Goal: Transaction & Acquisition: Book appointment/travel/reservation

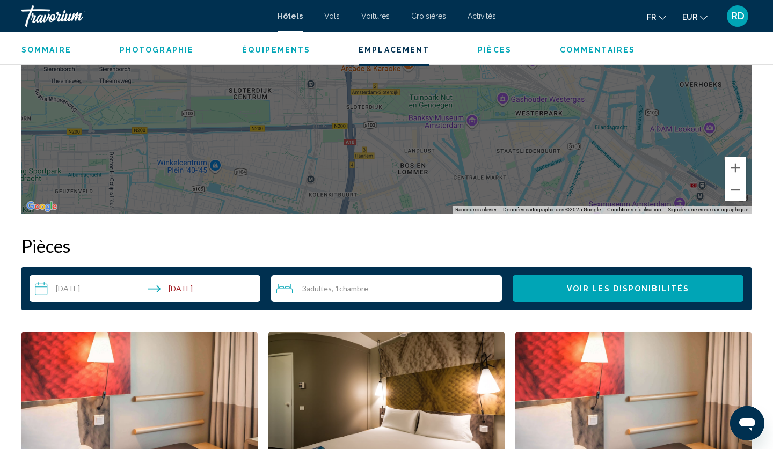
scroll to position [1196, 0]
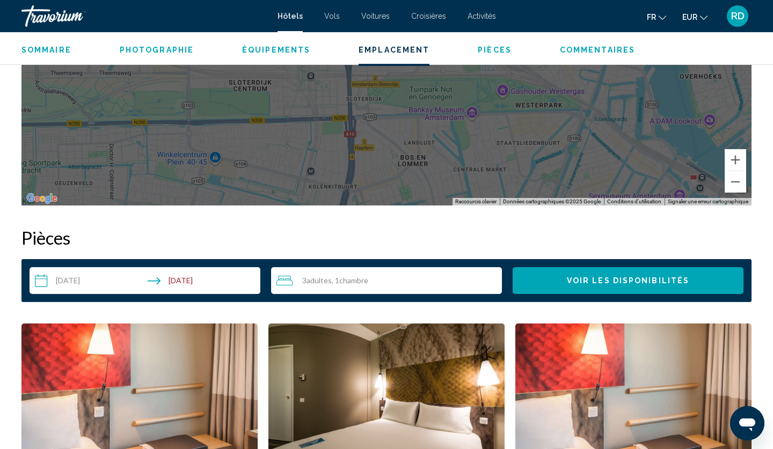
click at [80, 277] on input "**********" at bounding box center [147, 282] width 235 height 30
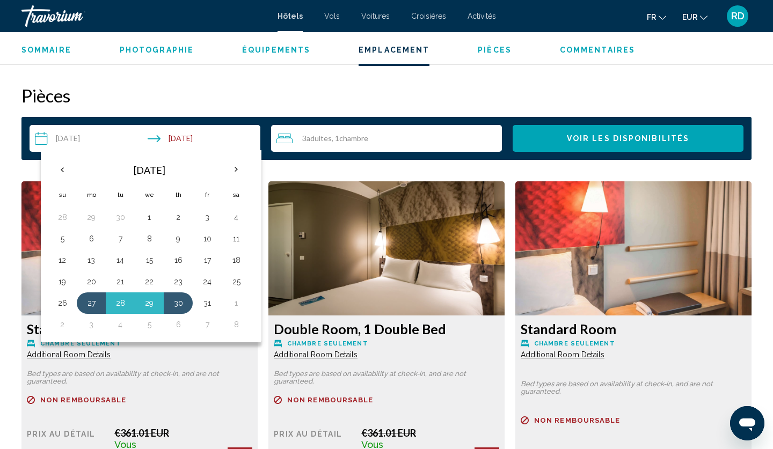
scroll to position [1342, 0]
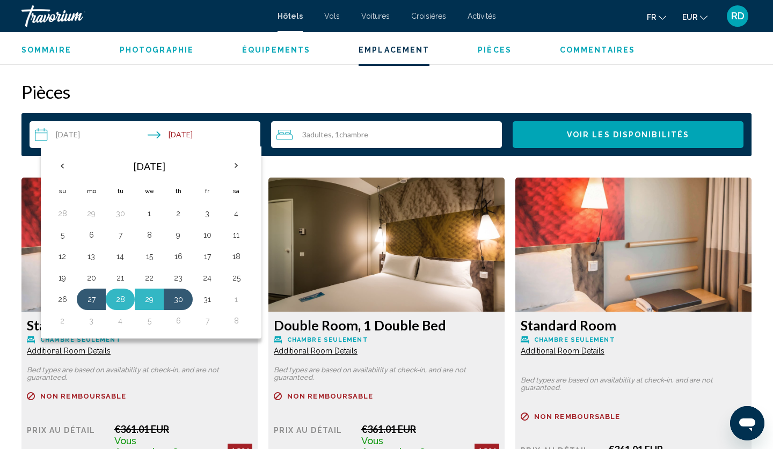
click at [119, 299] on button "28" at bounding box center [120, 299] width 17 height 15
click at [234, 294] on button "1" at bounding box center [235, 299] width 17 height 15
type input "**********"
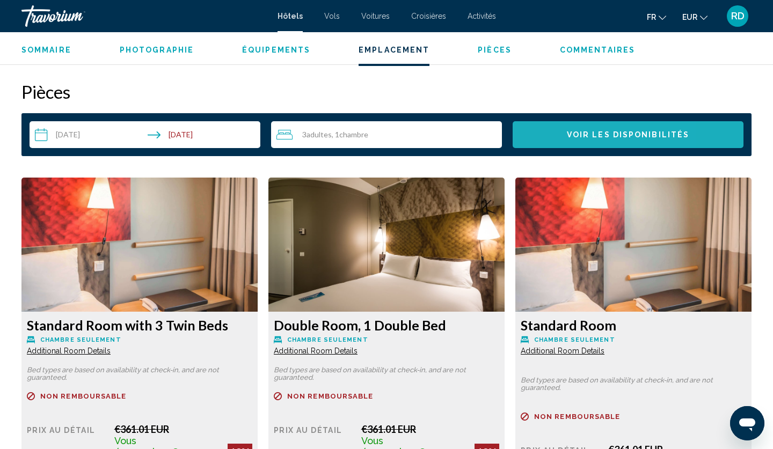
click at [583, 133] on span "Voir les disponibilités" at bounding box center [628, 135] width 122 height 9
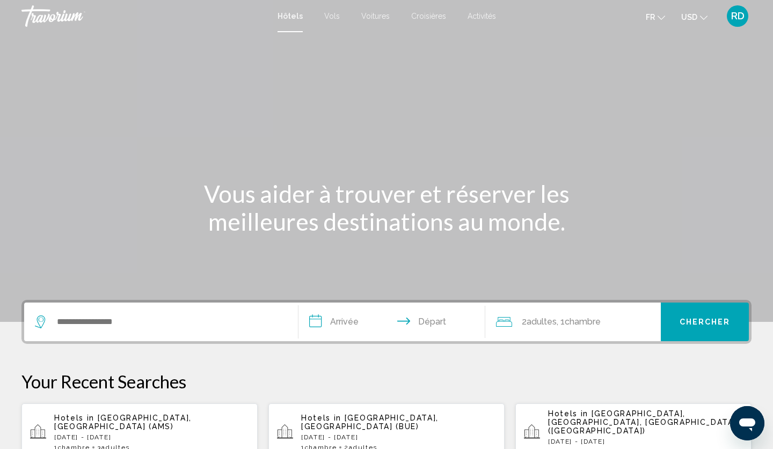
click at [85, 332] on div "Search widget" at bounding box center [161, 322] width 252 height 39
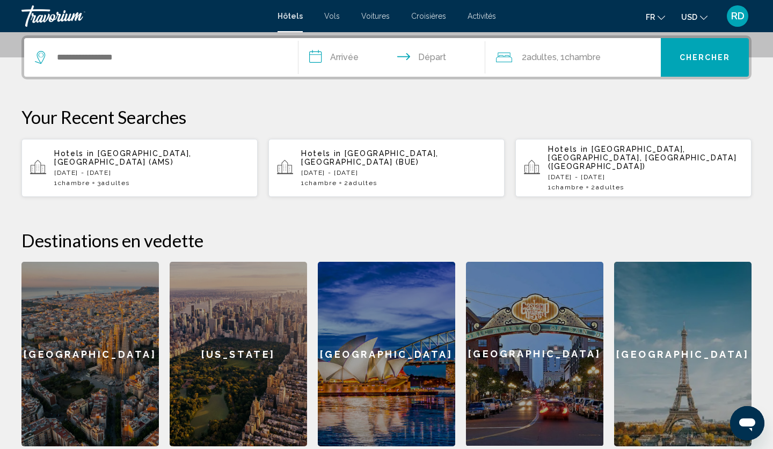
scroll to position [265, 0]
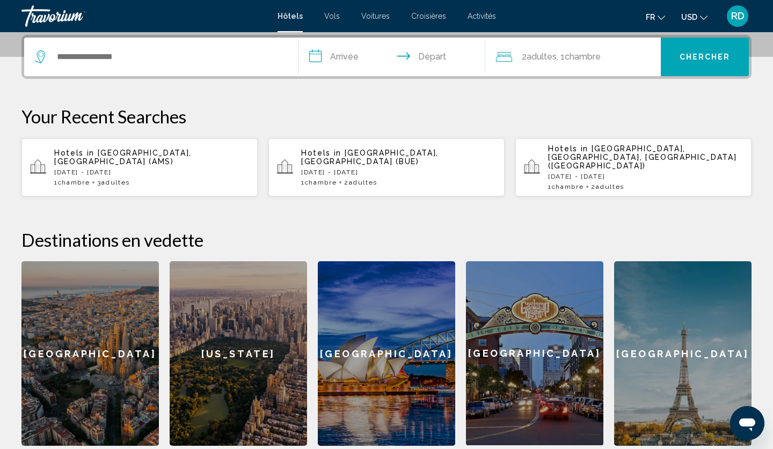
click at [139, 168] on p "[DATE] - [DATE]" at bounding box center [151, 172] width 195 height 8
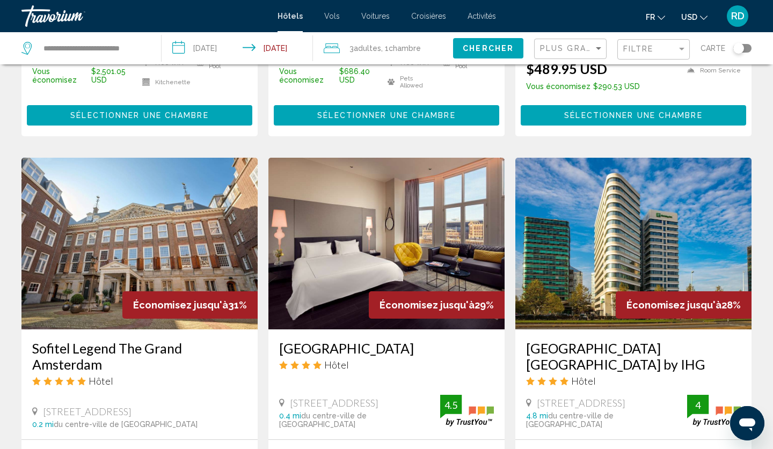
scroll to position [378, 0]
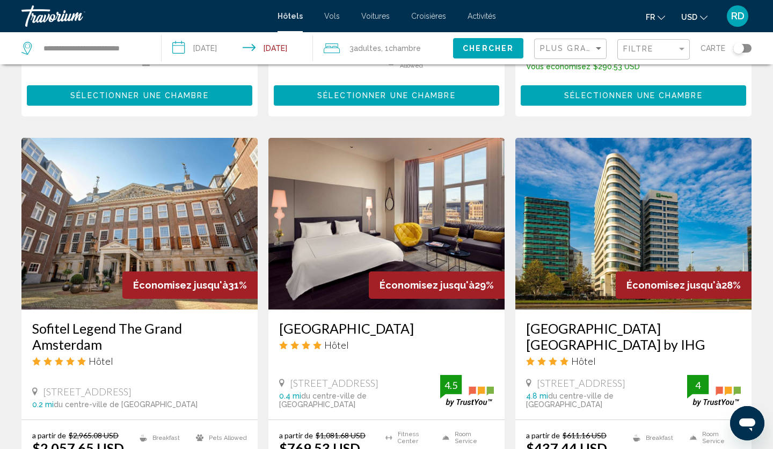
click at [213, 50] on input "**********" at bounding box center [238, 49] width 155 height 35
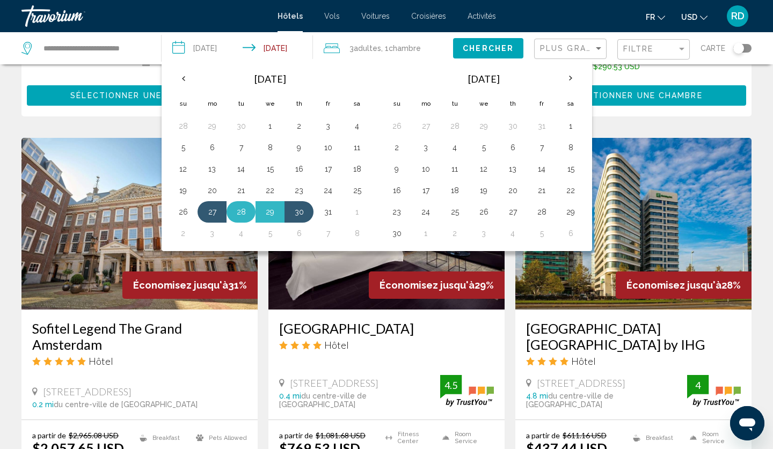
click at [244, 211] on button "28" at bounding box center [240, 211] width 17 height 15
click at [355, 210] on button "1" at bounding box center [356, 211] width 17 height 15
type input "**********"
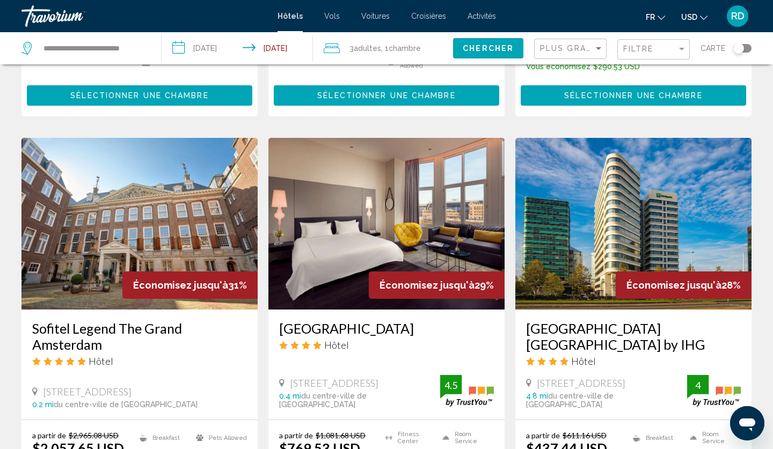
click at [484, 49] on span "Chercher" at bounding box center [487, 49] width 51 height 9
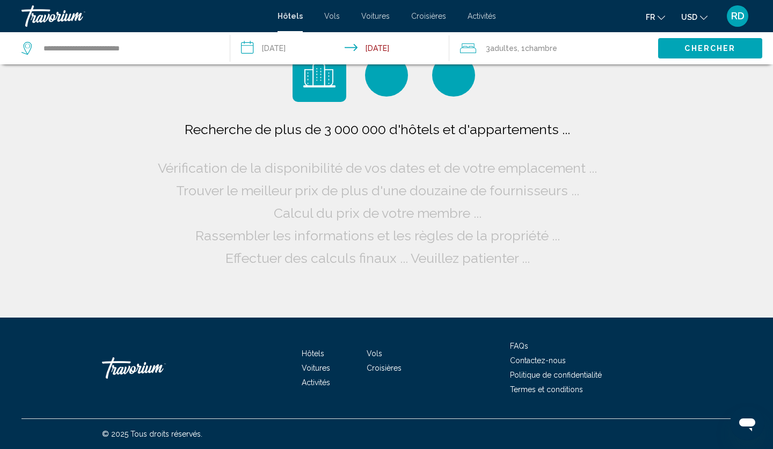
scroll to position [0, 0]
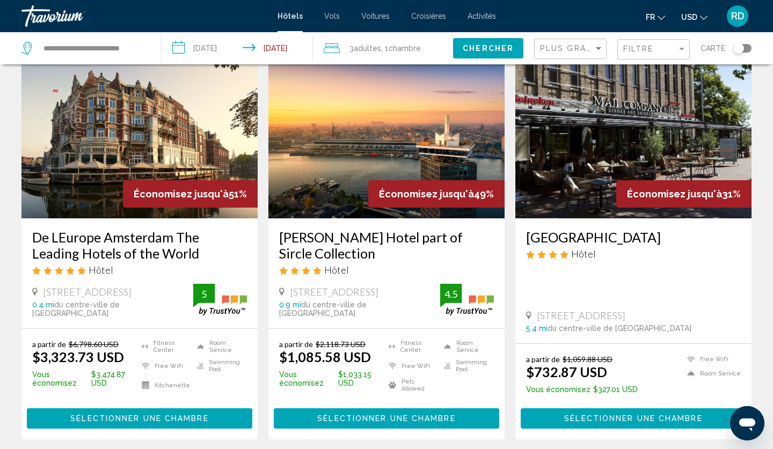
scroll to position [56, 0]
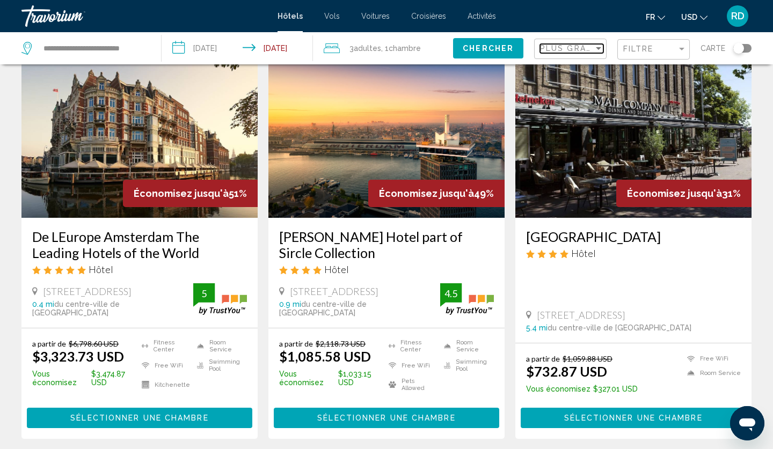
click at [585, 50] on span "Plus grandes économies" at bounding box center [604, 48] width 128 height 9
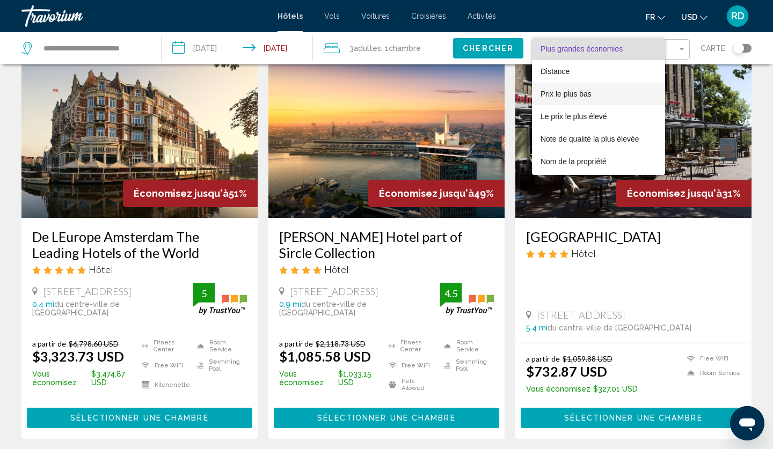
click at [572, 93] on span "Prix le plus bas" at bounding box center [565, 94] width 51 height 9
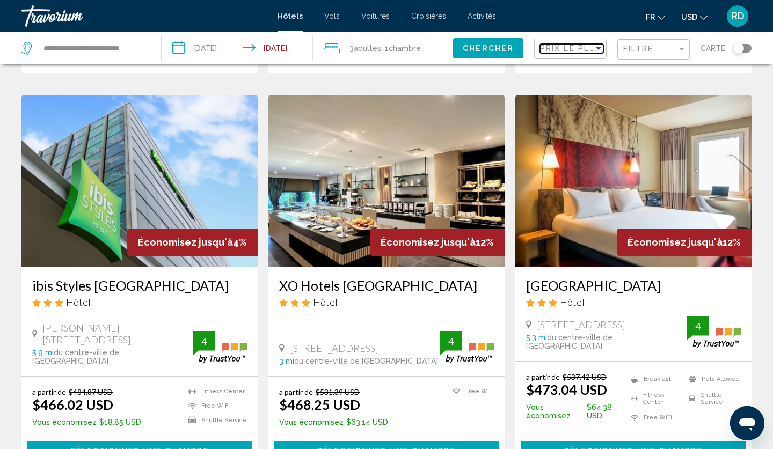
scroll to position [860, 0]
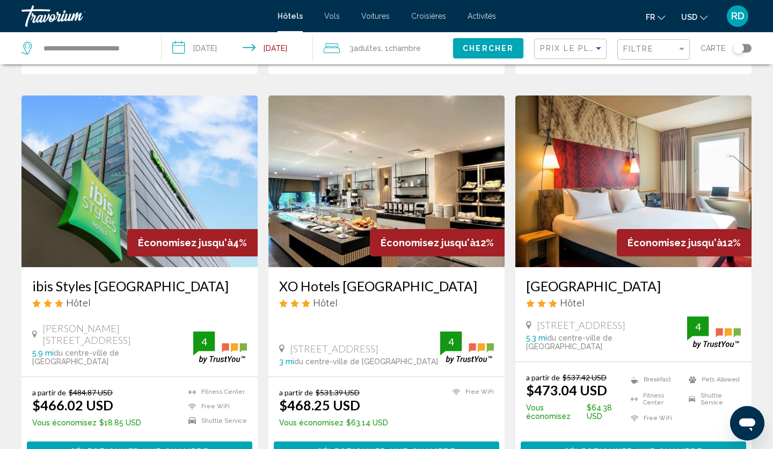
click at [693, 19] on span "USD" at bounding box center [689, 17] width 16 height 9
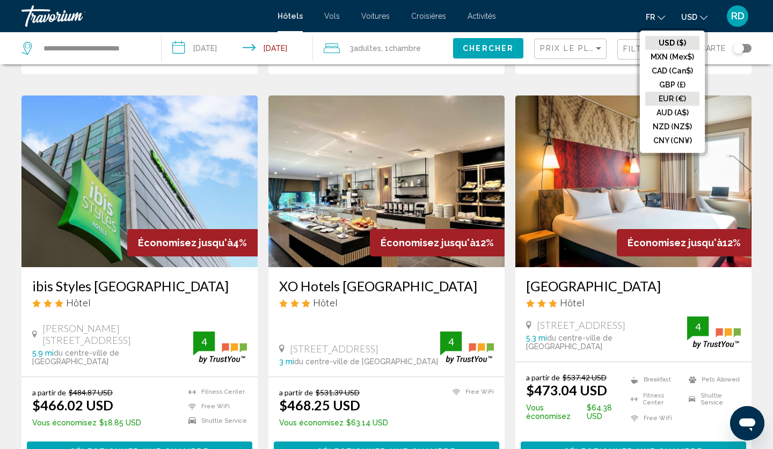
click at [675, 95] on button "EUR (€)" at bounding box center [672, 99] width 54 height 14
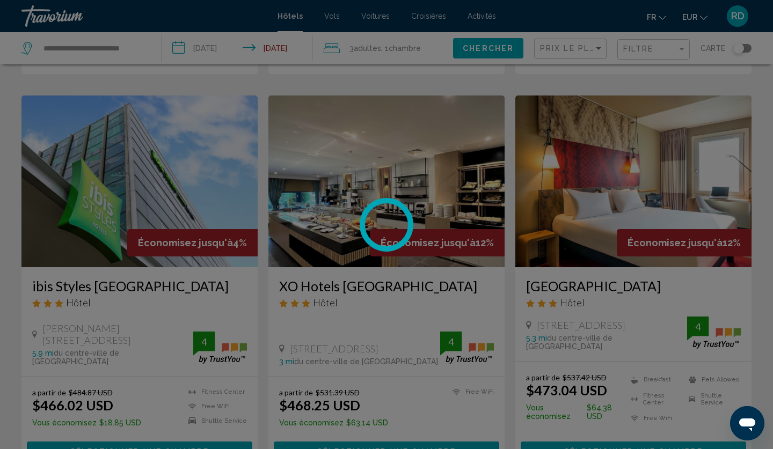
scroll to position [0, 0]
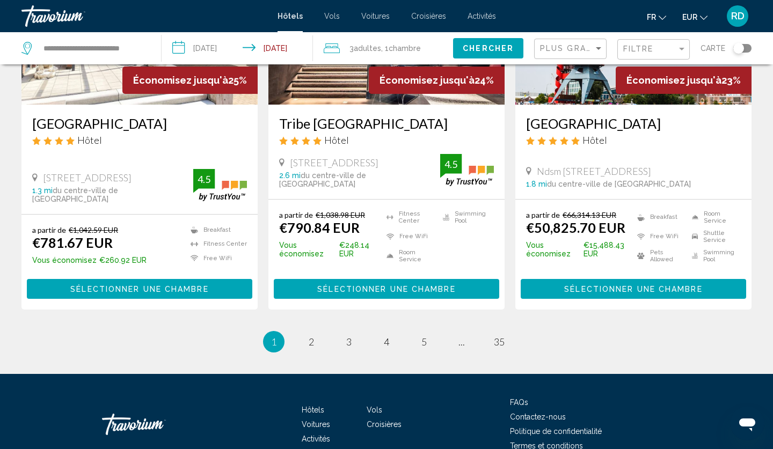
scroll to position [1467, 0]
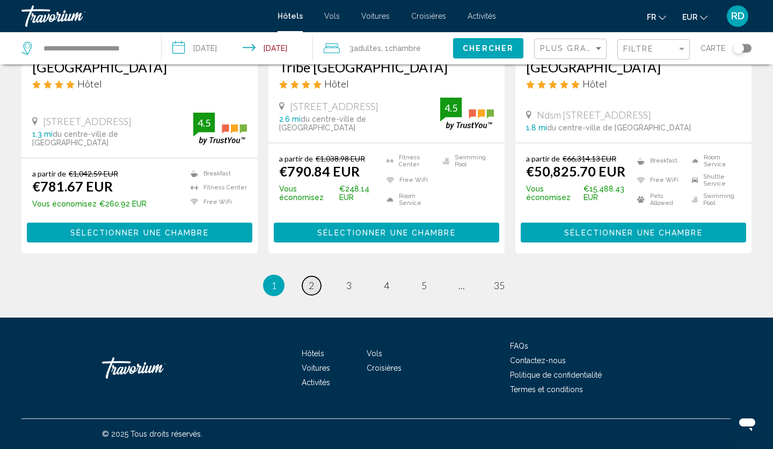
click at [311, 282] on span "2" at bounding box center [310, 286] width 5 height 12
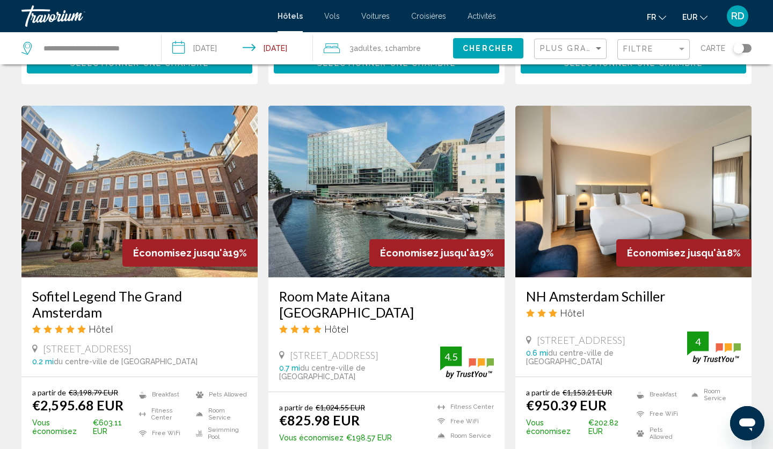
scroll to position [1441, 0]
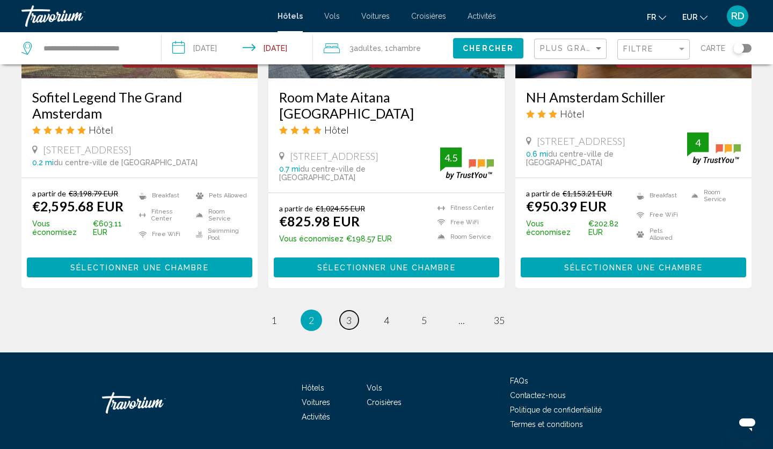
click at [352, 311] on link "page 3" at bounding box center [349, 320] width 19 height 19
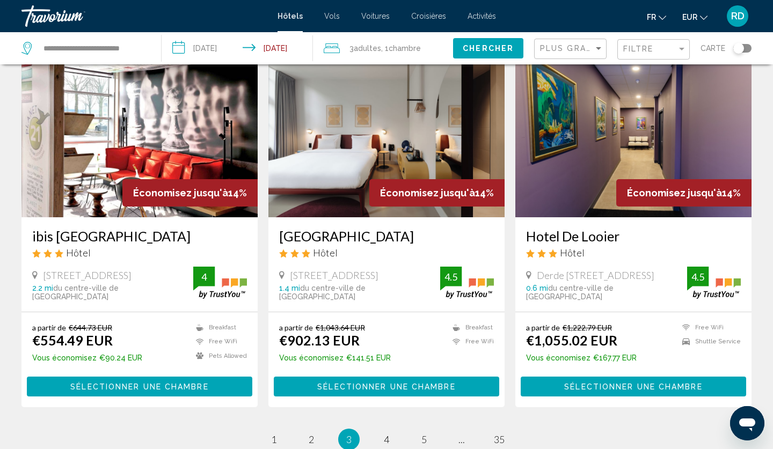
scroll to position [1421, 0]
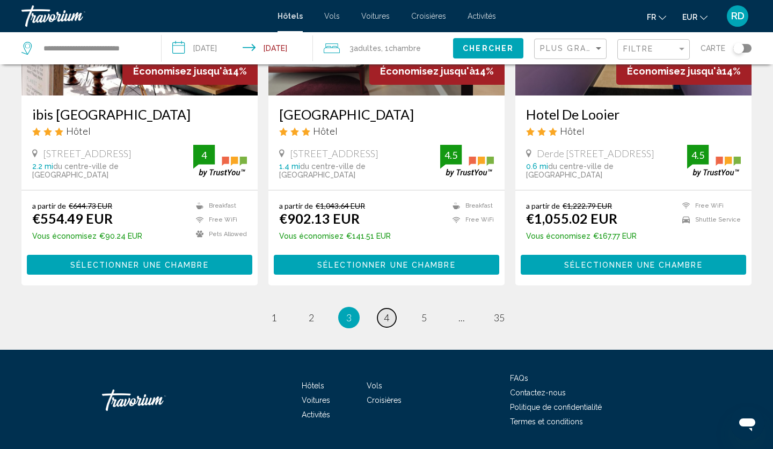
click at [391, 308] on link "page 4" at bounding box center [386, 317] width 19 height 19
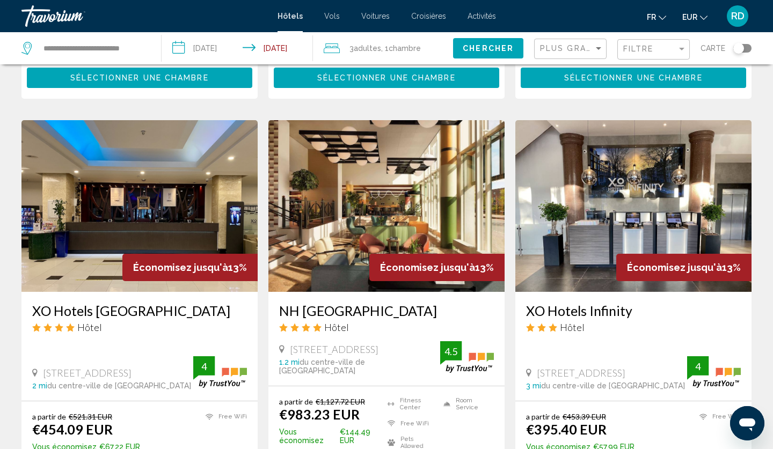
scroll to position [396, 0]
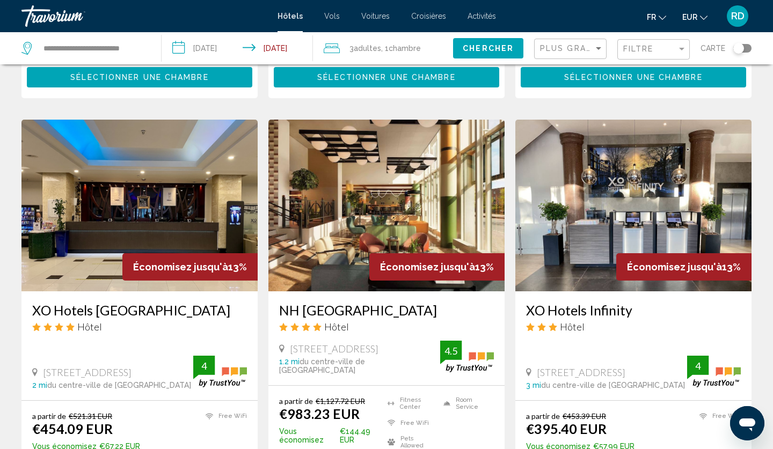
click at [174, 208] on img "Main content" at bounding box center [139, 206] width 236 height 172
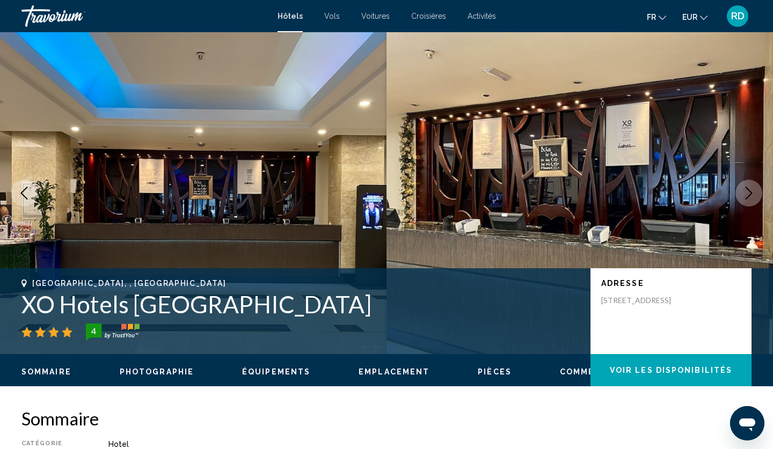
click at [746, 185] on button "Next image" at bounding box center [748, 193] width 27 height 27
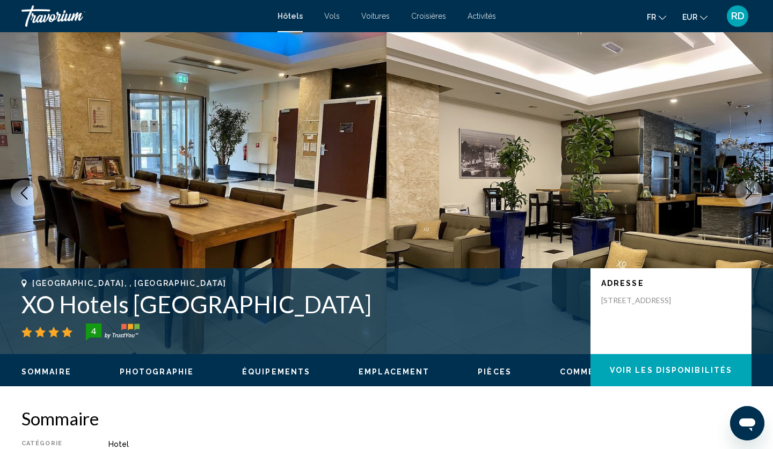
click at [746, 185] on button "Next image" at bounding box center [748, 193] width 27 height 27
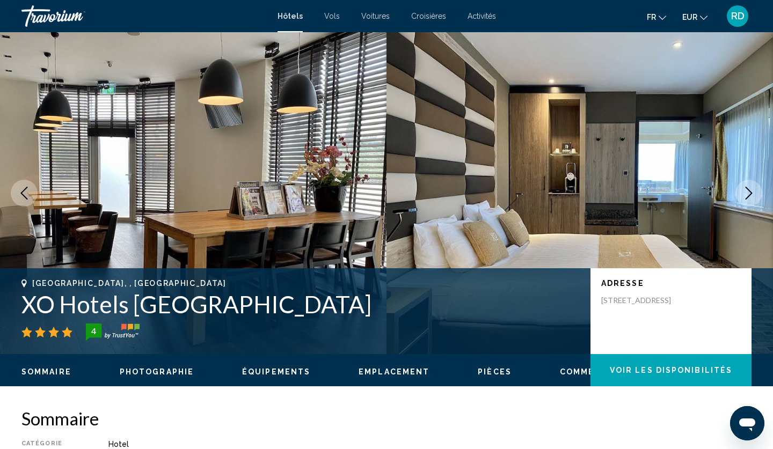
click at [746, 185] on button "Next image" at bounding box center [748, 193] width 27 height 27
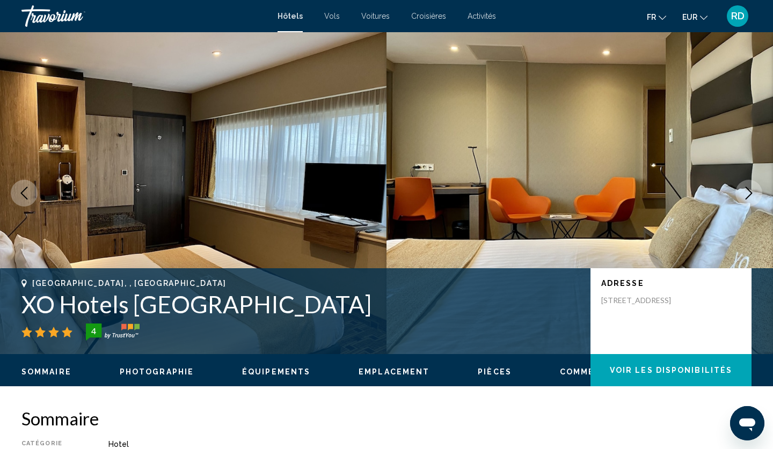
click at [746, 185] on button "Next image" at bounding box center [748, 193] width 27 height 27
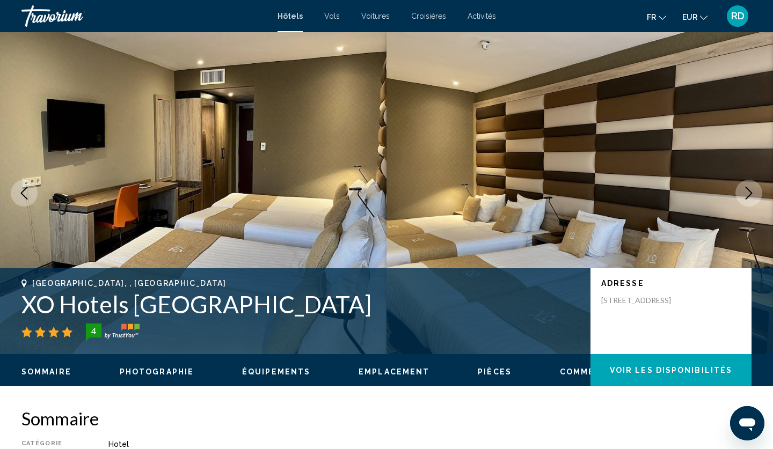
click at [746, 185] on button "Next image" at bounding box center [748, 193] width 27 height 27
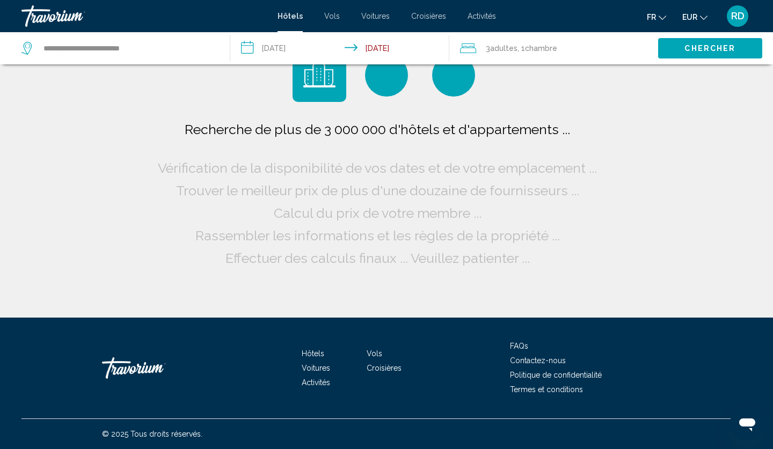
click at [750, 188] on div "Recherche de plus de 3 000 000 d'hôtels et d'appartements ... Vérification de l…" at bounding box center [386, 159] width 773 height 318
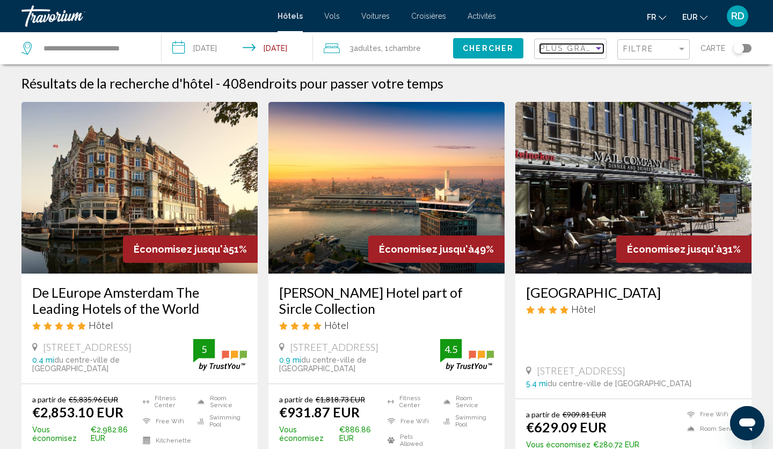
click at [589, 49] on span "Plus grandes économies" at bounding box center [604, 48] width 128 height 9
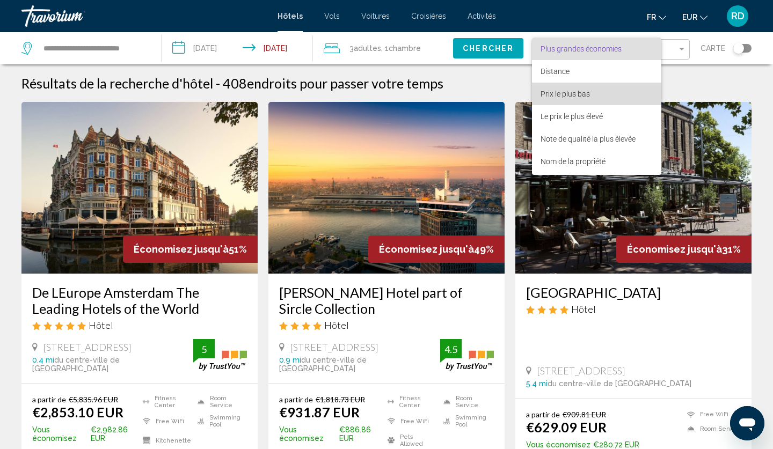
click at [589, 95] on span "Prix le plus bas" at bounding box center [564, 94] width 49 height 9
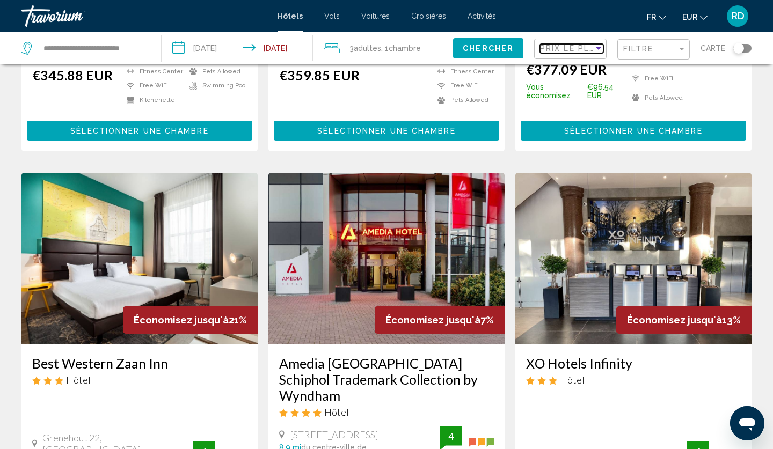
scroll to position [358, 0]
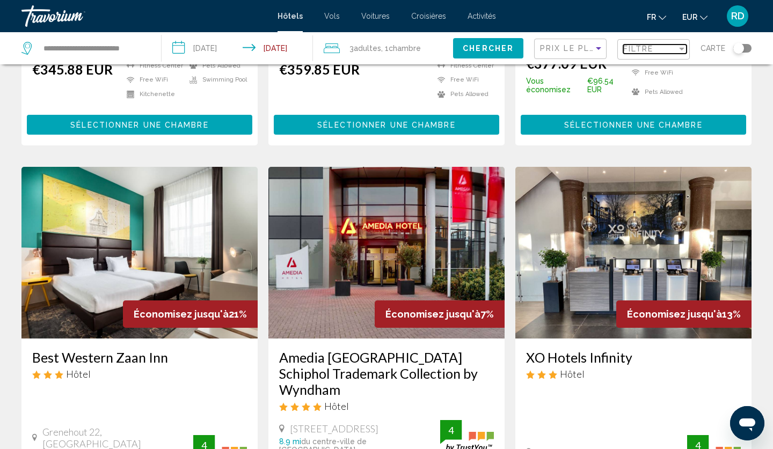
click at [662, 45] on div "Filtre" at bounding box center [650, 49] width 54 height 9
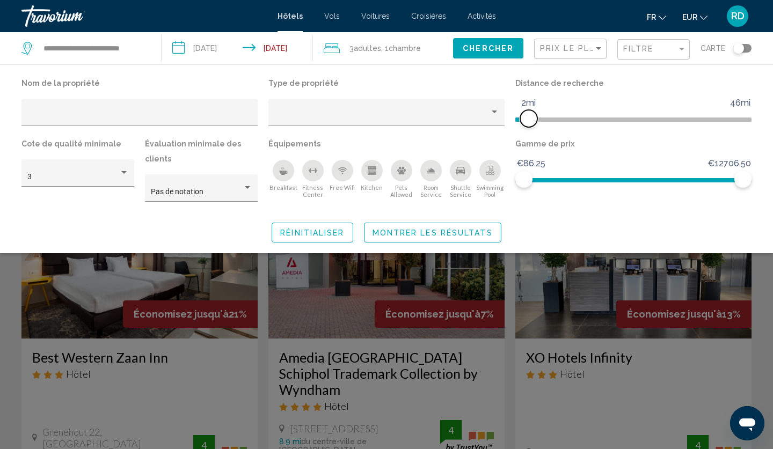
drag, startPoint x: 664, startPoint y: 120, endPoint x: 530, endPoint y: 122, distance: 133.6
click at [530, 122] on span "Hotel Filters" at bounding box center [528, 118] width 17 height 17
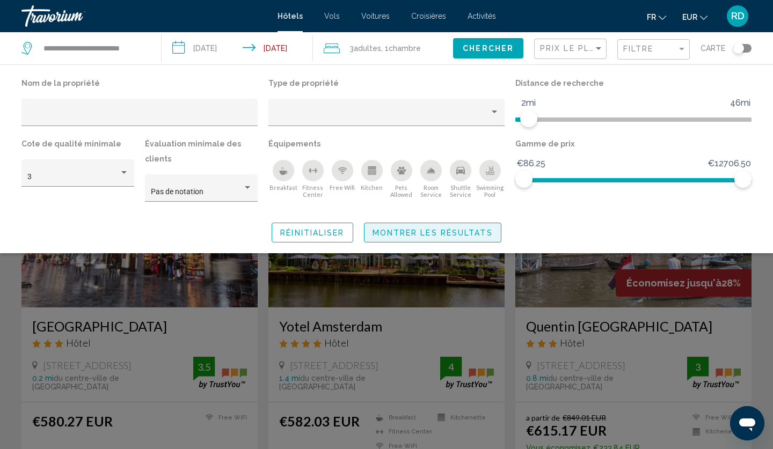
click at [412, 237] on span "Montrer les résultats" at bounding box center [432, 233] width 120 height 9
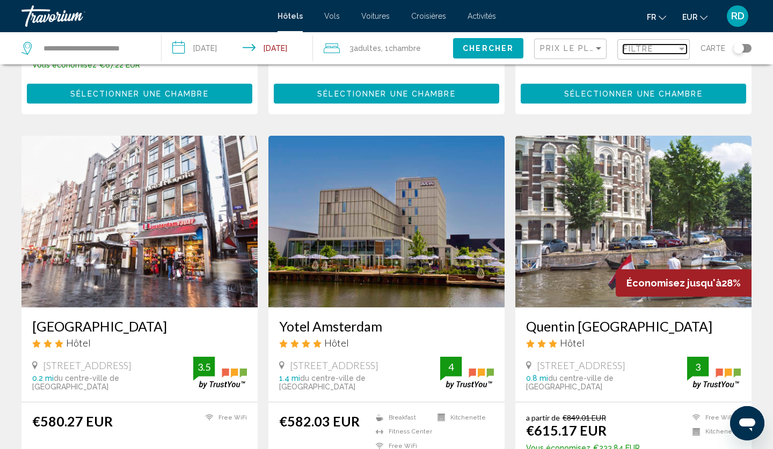
click at [653, 53] on span "Filtre" at bounding box center [638, 49] width 31 height 9
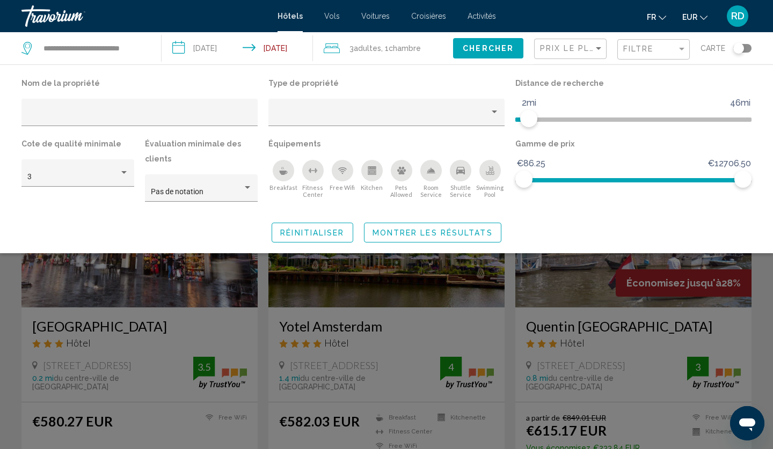
click at [285, 176] on div "Breakfast" at bounding box center [283, 170] width 21 height 21
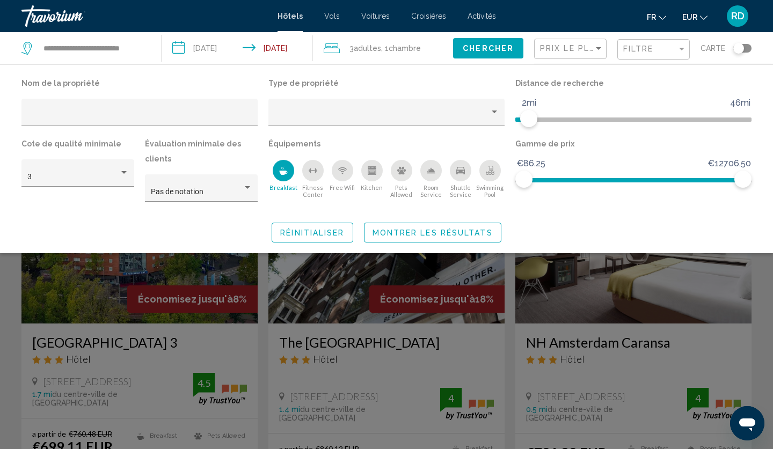
click at [344, 177] on div "Free Wifi" at bounding box center [342, 170] width 21 height 21
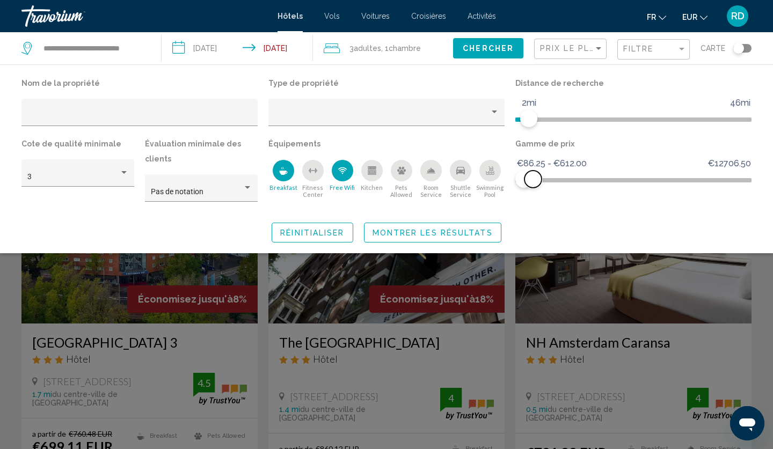
drag, startPoint x: 740, startPoint y: 181, endPoint x: 533, endPoint y: 200, distance: 208.0
click at [533, 200] on div "Gamme de prix €86.25 €12706.50 €86.25 €612.00 €86.25 - €612.00" at bounding box center [633, 174] width 247 height 76
click at [454, 235] on span "Montrer les résultats" at bounding box center [432, 233] width 120 height 9
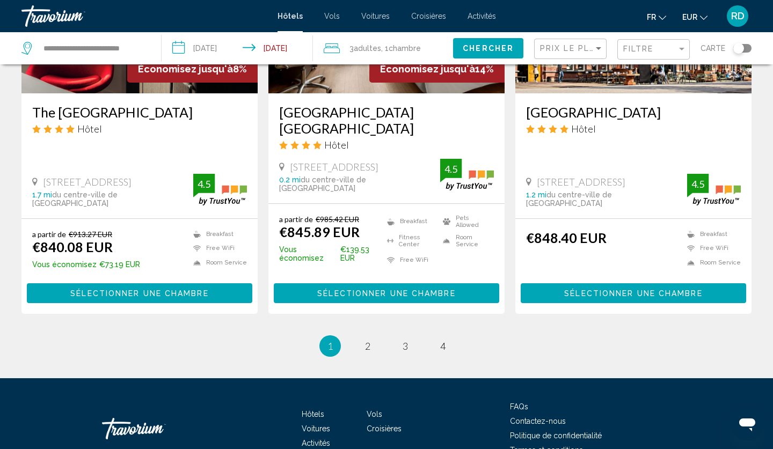
scroll to position [1419, 0]
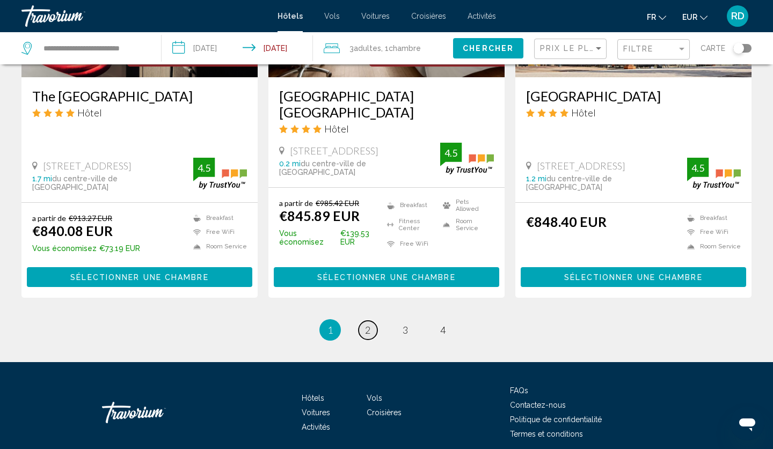
click at [369, 324] on span "2" at bounding box center [367, 330] width 5 height 12
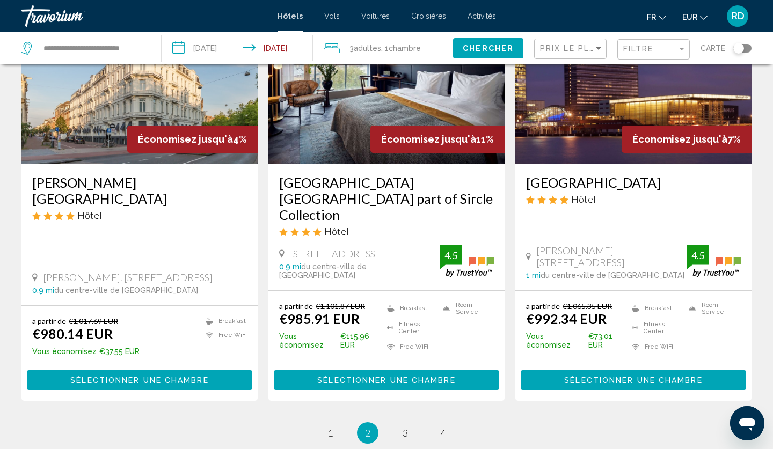
scroll to position [1340, 0]
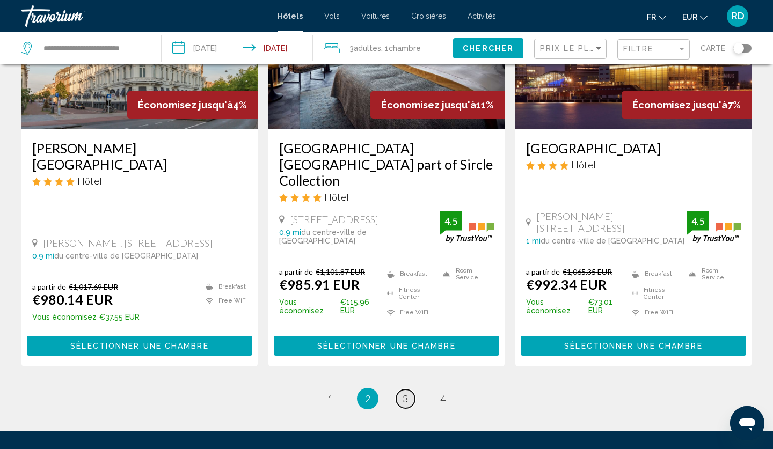
click at [406, 393] on span "3" at bounding box center [404, 399] width 5 height 12
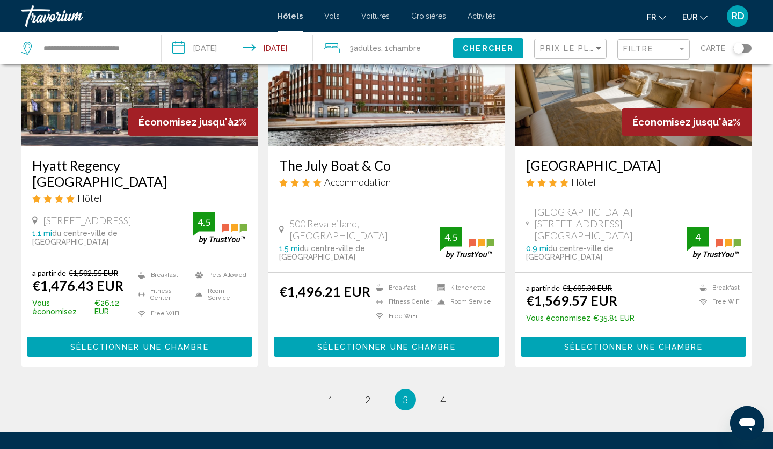
scroll to position [1435, 0]
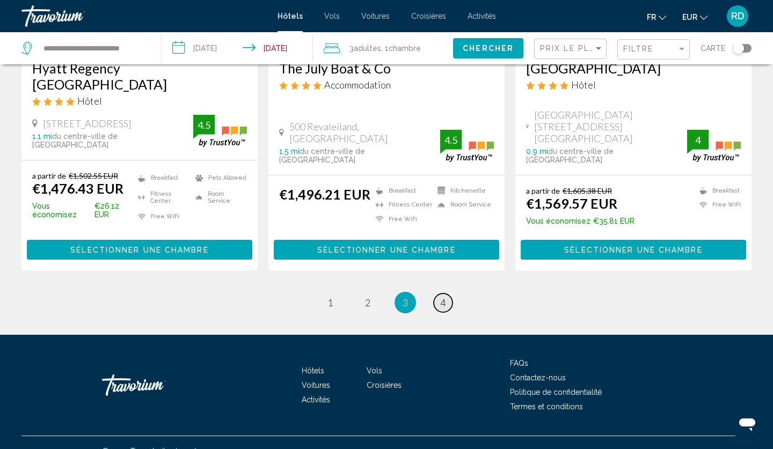
click at [439, 293] on link "page 4" at bounding box center [443, 302] width 19 height 19
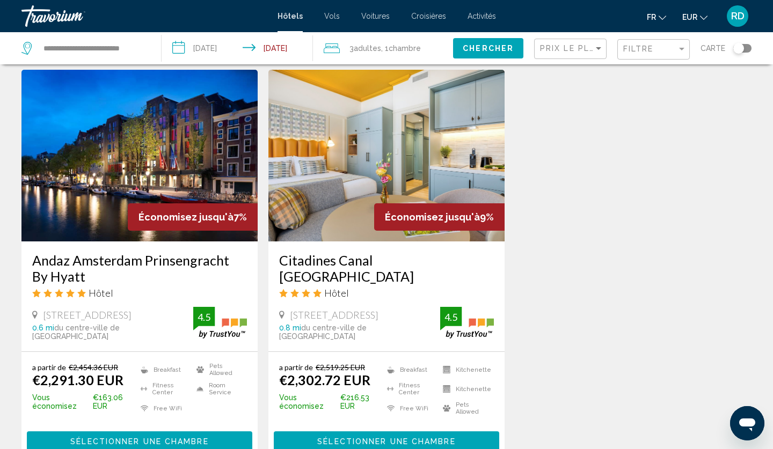
scroll to position [656, 0]
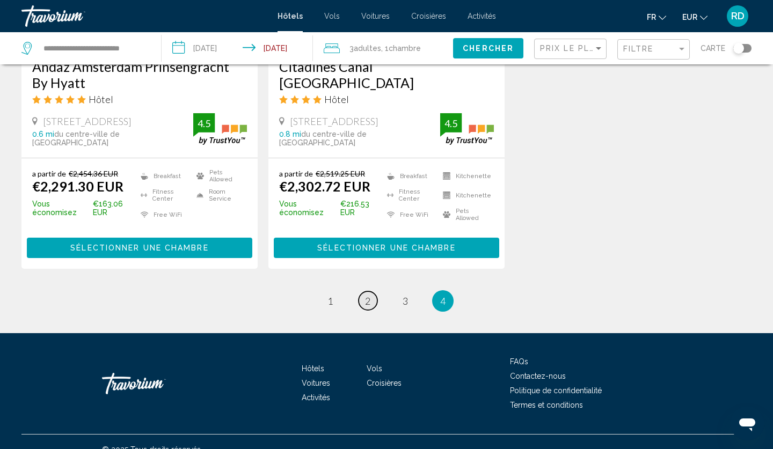
click at [365, 295] on span "2" at bounding box center [367, 301] width 5 height 12
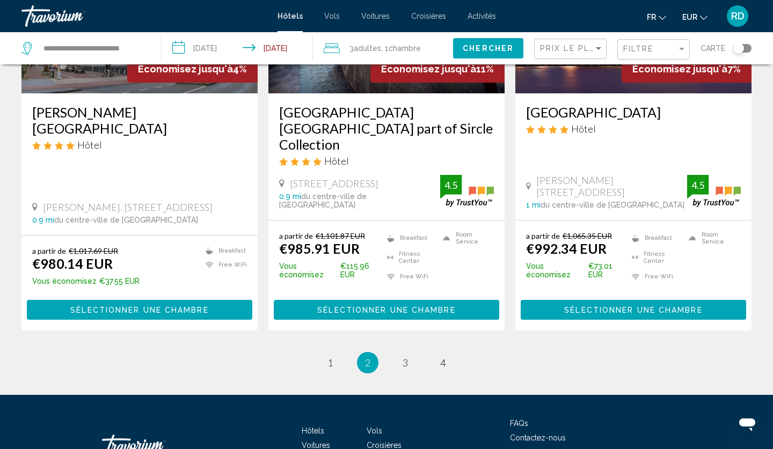
scroll to position [1365, 0]
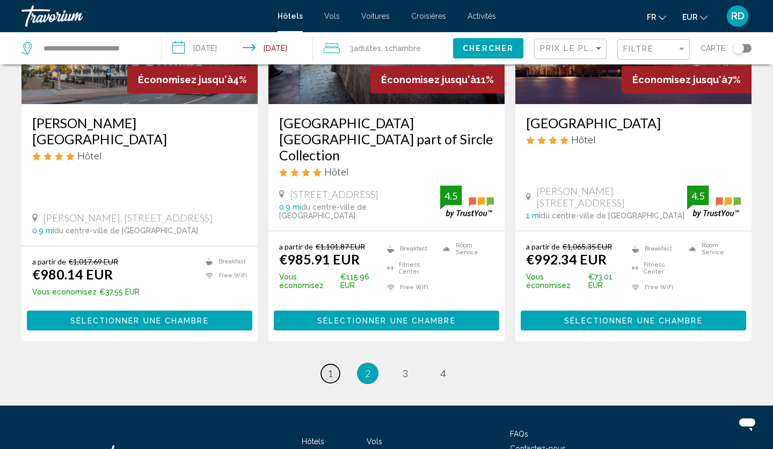
click at [337, 364] on link "page 1" at bounding box center [330, 373] width 19 height 19
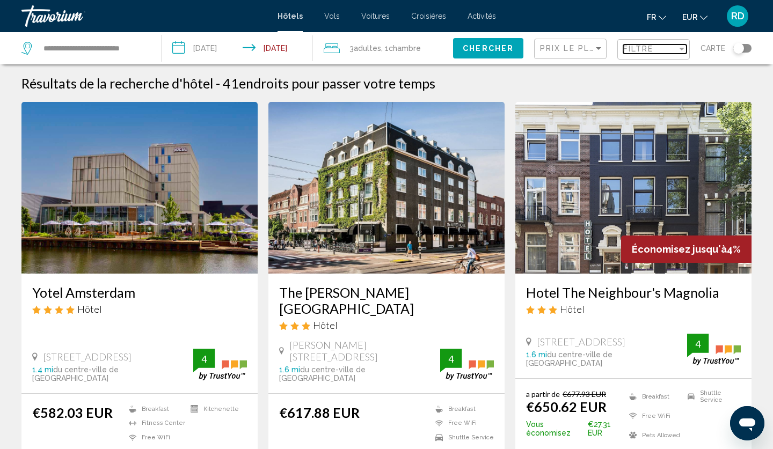
click at [667, 53] on div "Filtre" at bounding box center [650, 49] width 54 height 9
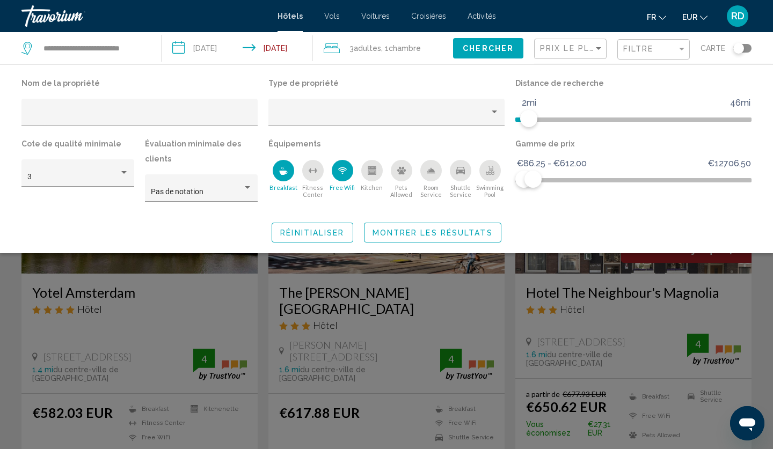
click at [286, 178] on div "Breakfast" at bounding box center [283, 170] width 21 height 21
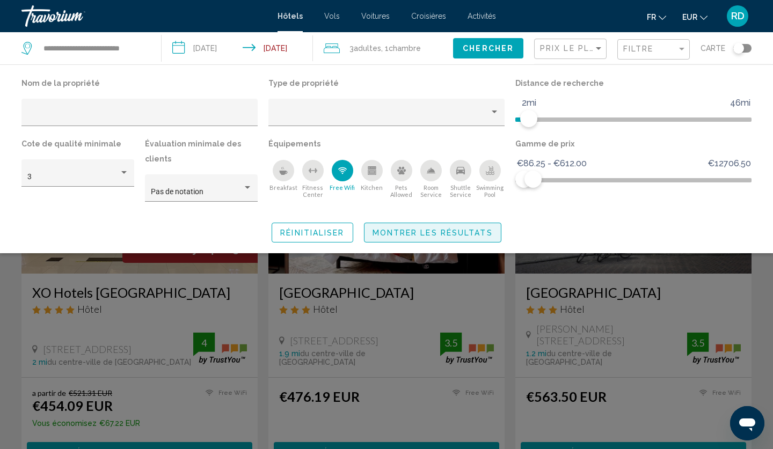
click at [445, 236] on span "Montrer les résultats" at bounding box center [432, 233] width 120 height 9
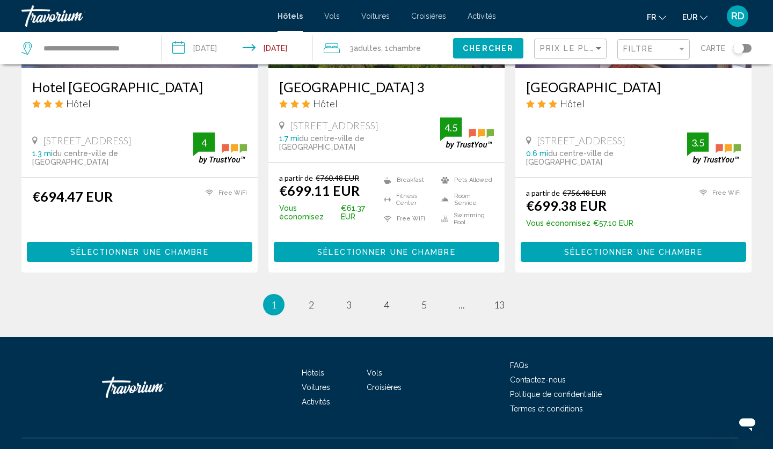
scroll to position [1389, 0]
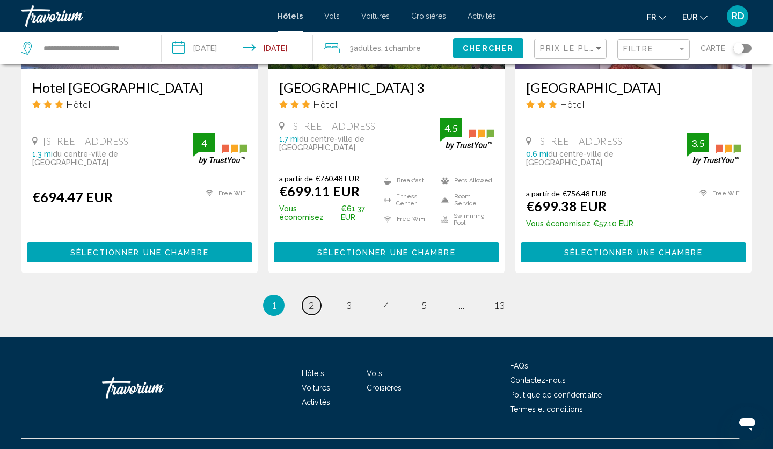
click at [311, 299] on span "2" at bounding box center [310, 305] width 5 height 12
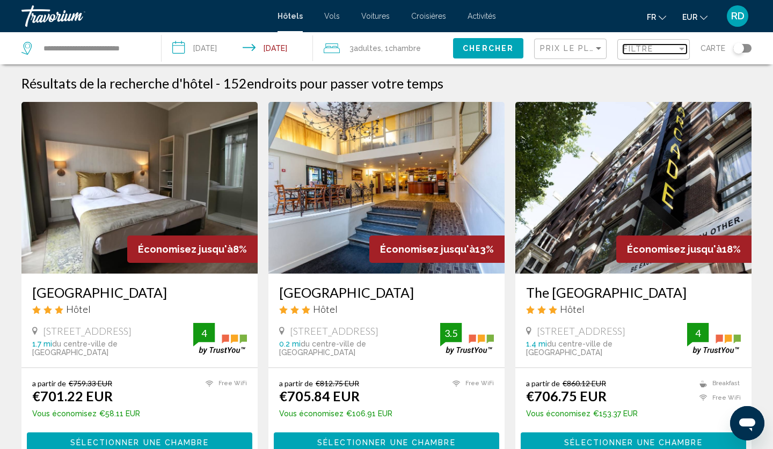
click at [670, 46] on div "Filtre" at bounding box center [650, 49] width 54 height 9
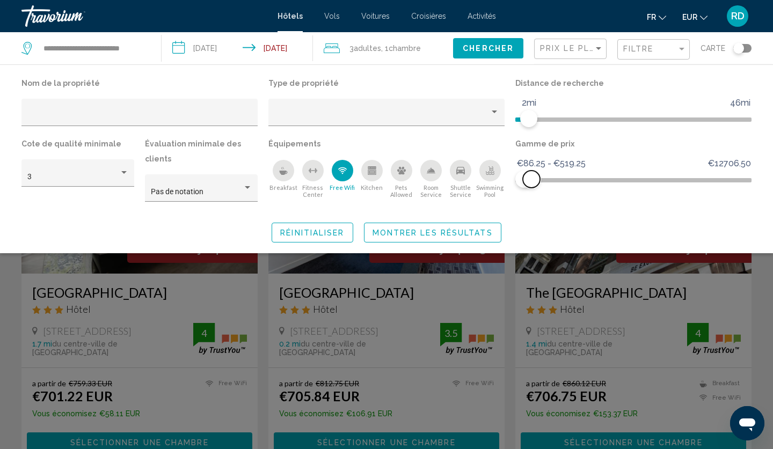
click at [531, 172] on span "Hotel Filters" at bounding box center [531, 179] width 17 height 17
click at [454, 230] on span "Montrer les résultats" at bounding box center [432, 233] width 120 height 9
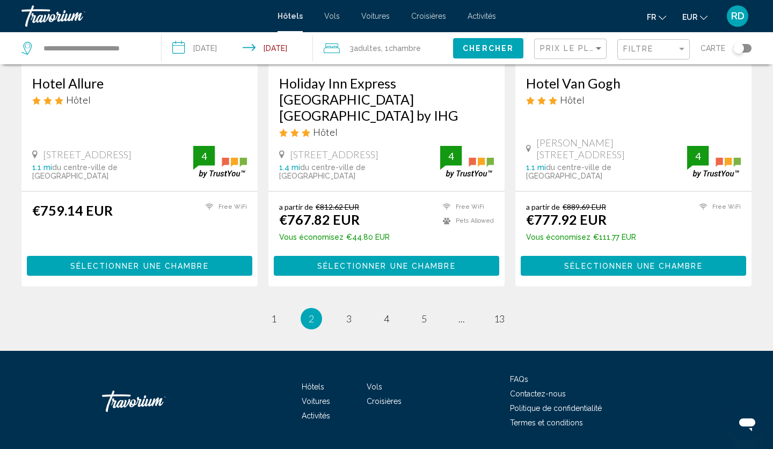
scroll to position [1390, 0]
click at [346, 313] on span "3" at bounding box center [348, 319] width 5 height 12
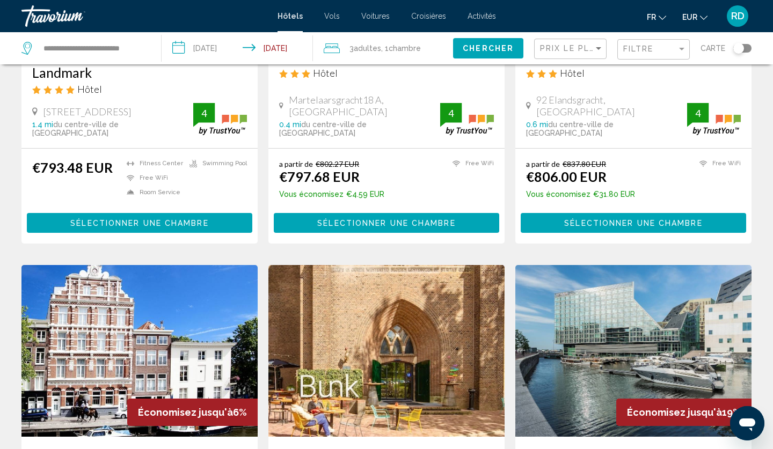
scroll to position [1375, 0]
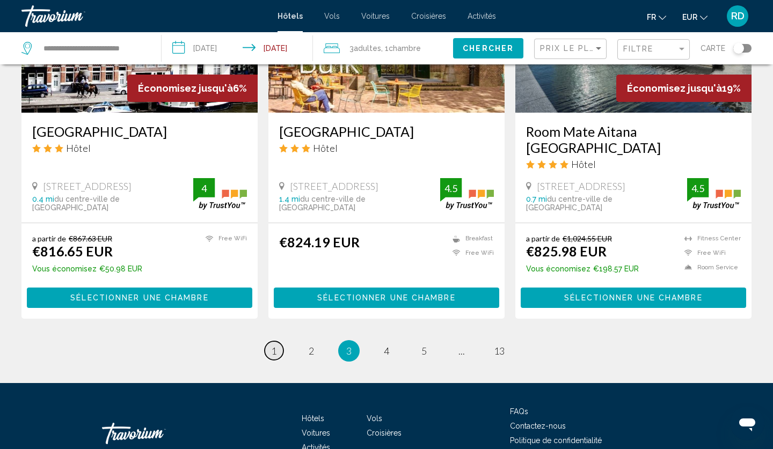
click at [274, 345] on span "1" at bounding box center [273, 351] width 5 height 12
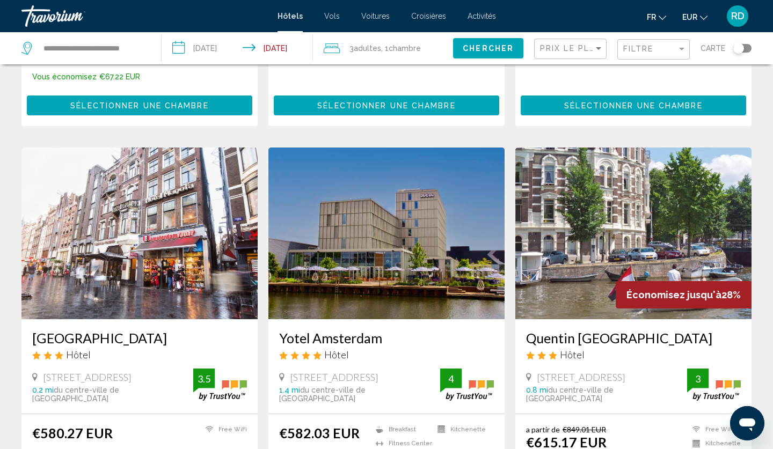
scroll to position [347, 0]
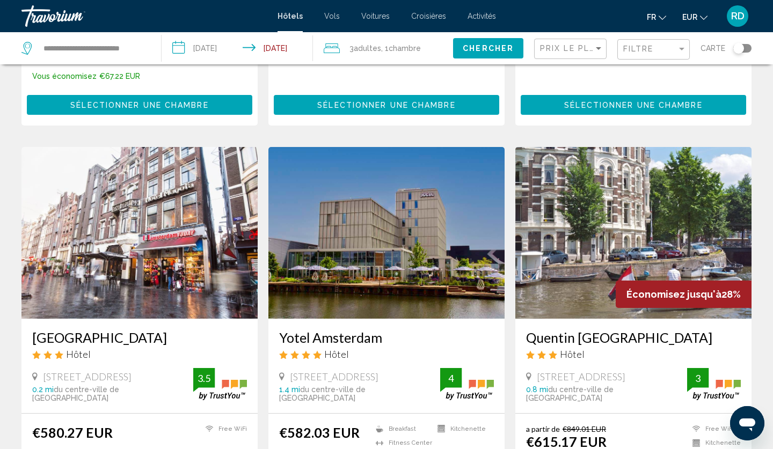
click at [407, 263] on img "Main content" at bounding box center [386, 233] width 236 height 172
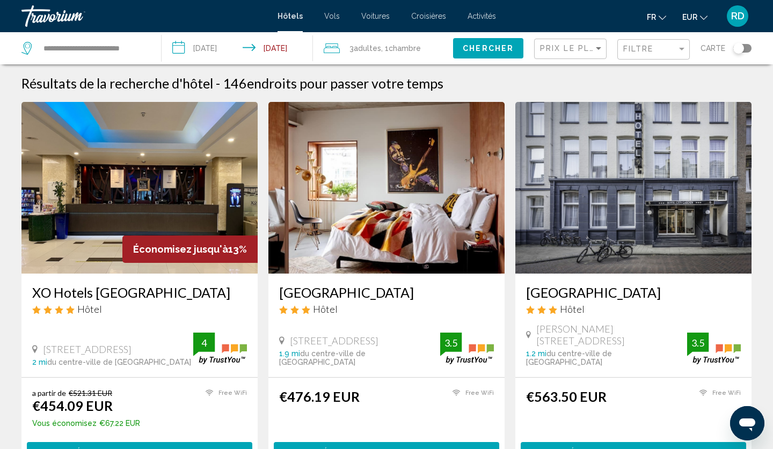
click at [640, 56] on div "Filtre" at bounding box center [654, 50] width 63 height 20
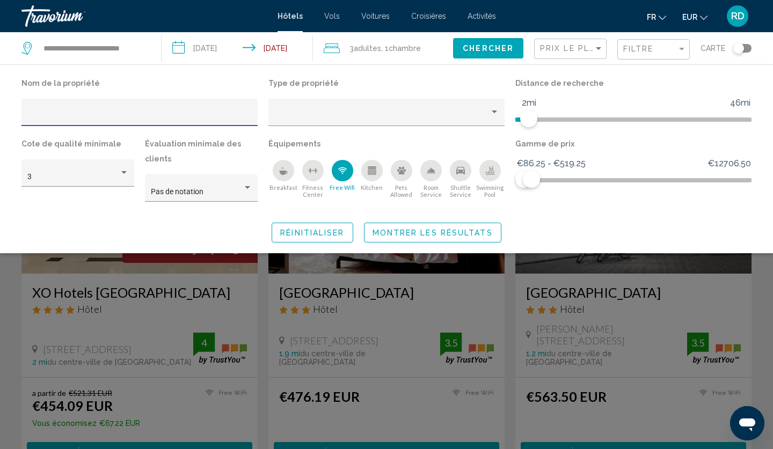
click at [308, 231] on span "Réinitialiser" at bounding box center [312, 233] width 64 height 9
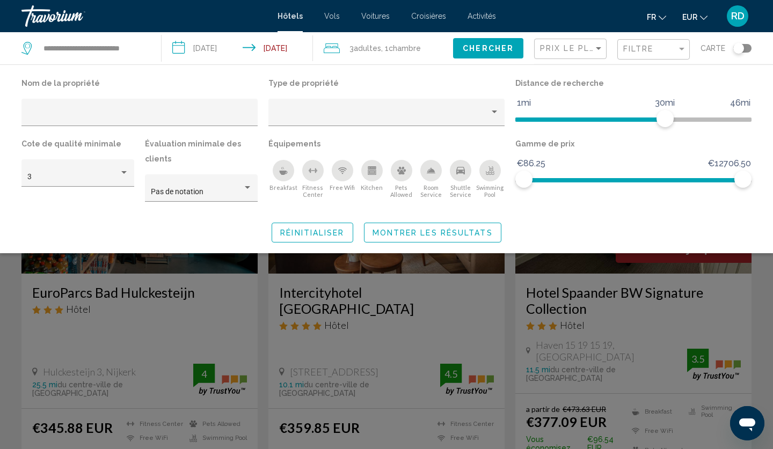
click at [496, 42] on button "Chercher" at bounding box center [488, 48] width 70 height 20
click at [453, 237] on span "Montrer les résultats" at bounding box center [432, 233] width 120 height 9
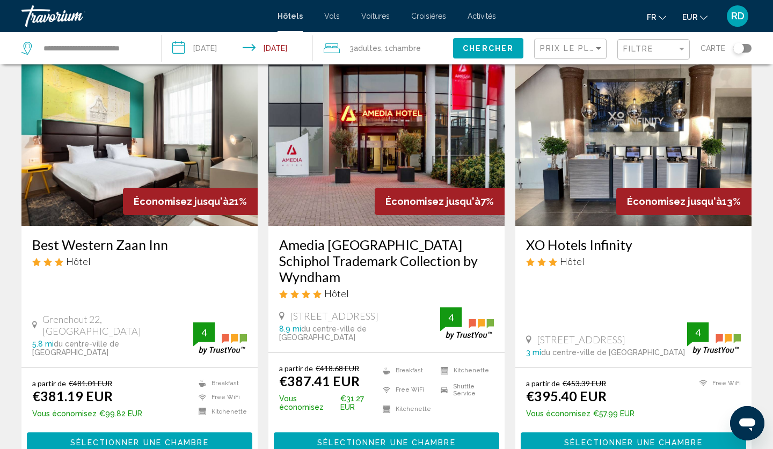
scroll to position [473, 0]
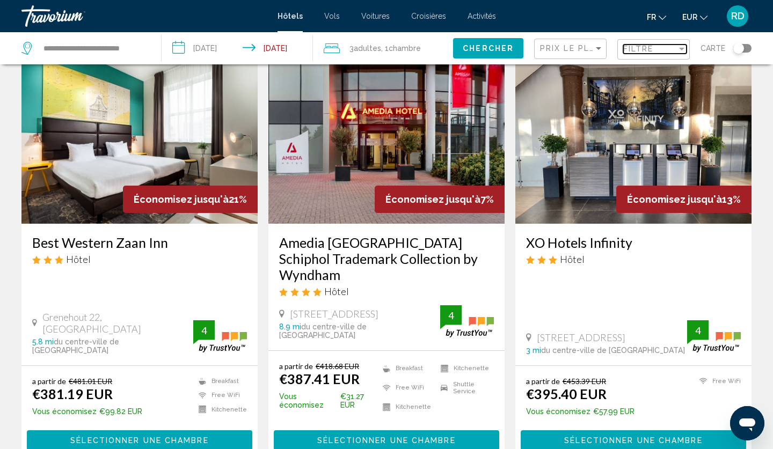
click at [649, 51] on span "Filtre" at bounding box center [638, 49] width 31 height 9
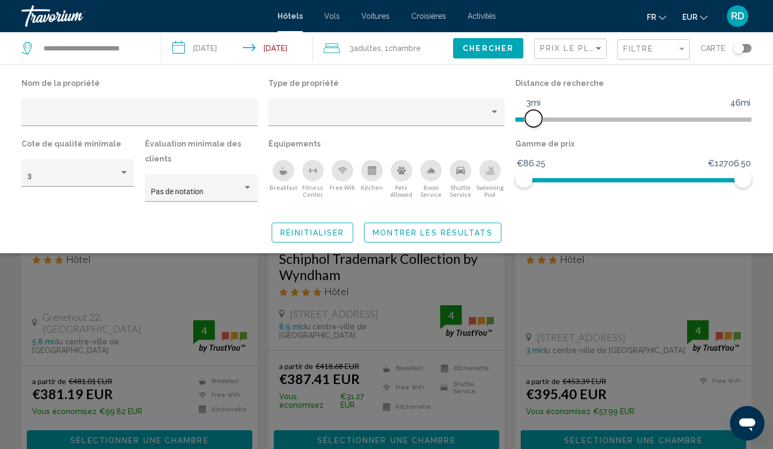
drag, startPoint x: 659, startPoint y: 114, endPoint x: 535, endPoint y: 138, distance: 126.2
click at [535, 138] on div "Nom de la propriété Type de propriété Distance de recherche 1mi 46mi 3mi Cote d…" at bounding box center [386, 144] width 740 height 136
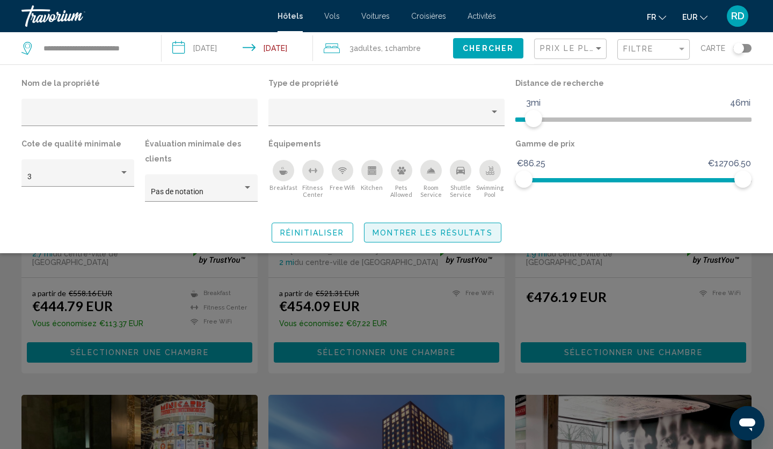
click at [420, 235] on span "Montrer les résultats" at bounding box center [432, 233] width 120 height 9
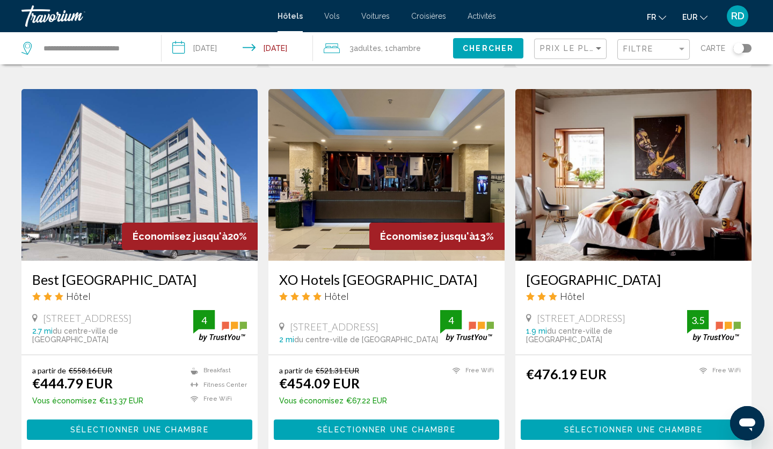
scroll to position [396, 0]
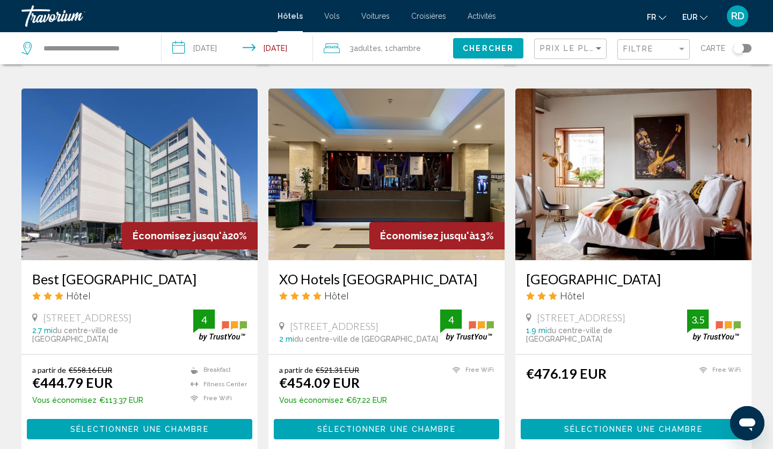
click at [430, 203] on img "Main content" at bounding box center [386, 175] width 236 height 172
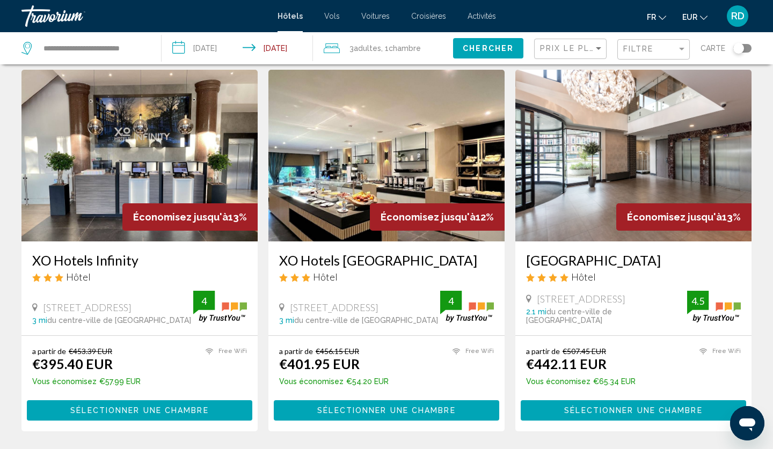
scroll to position [31, 0]
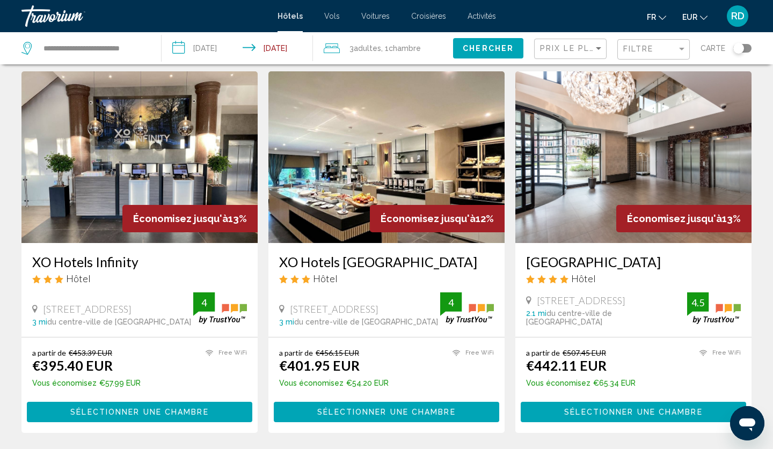
click at [120, 145] on img "Main content" at bounding box center [139, 157] width 236 height 172
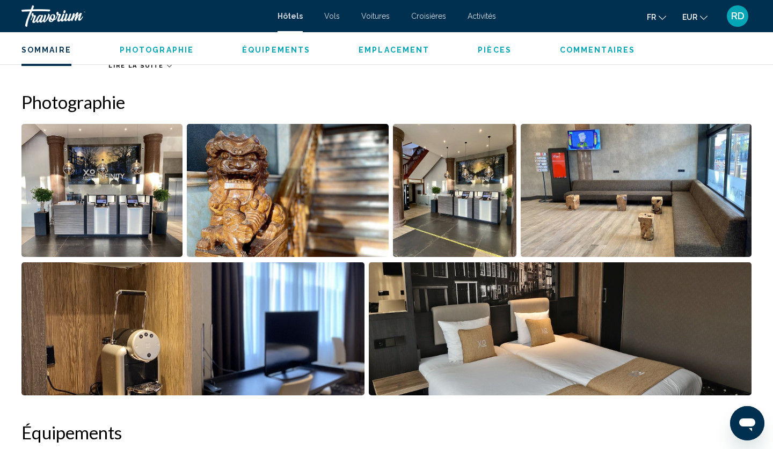
scroll to position [498, 0]
click at [72, 212] on img "Open full-screen image slider" at bounding box center [101, 190] width 161 height 133
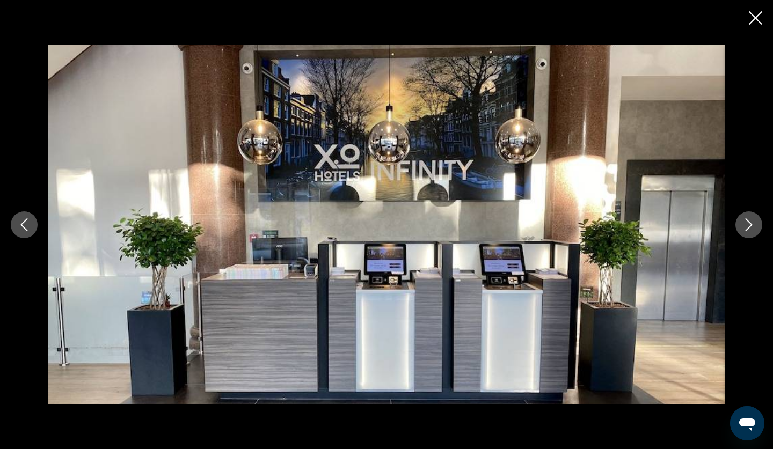
click at [742, 225] on icon "Next image" at bounding box center [748, 224] width 13 height 13
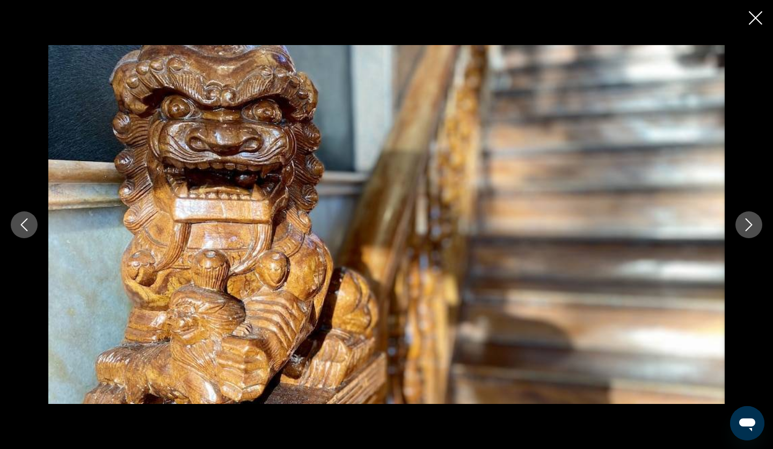
click at [742, 229] on icon "Next image" at bounding box center [748, 224] width 13 height 13
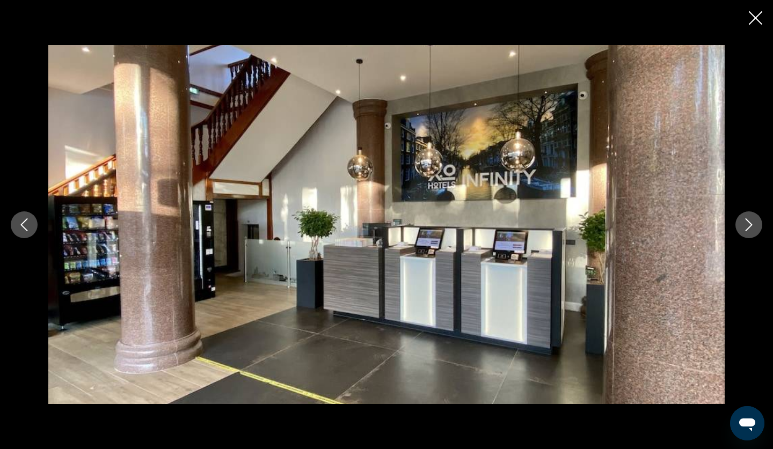
click at [741, 229] on button "Next image" at bounding box center [748, 224] width 27 height 27
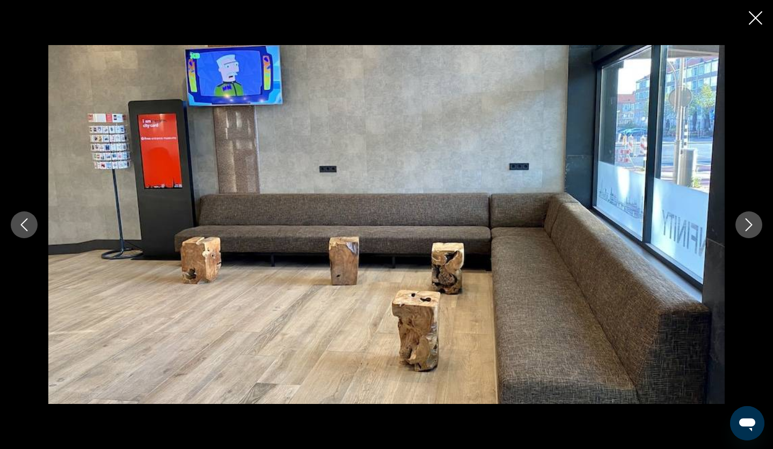
click at [741, 229] on button "Next image" at bounding box center [748, 224] width 27 height 27
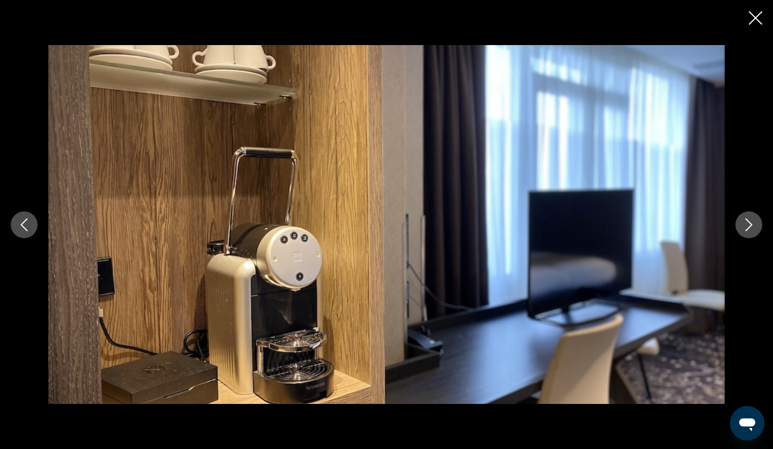
click at [752, 232] on button "Next image" at bounding box center [748, 224] width 27 height 27
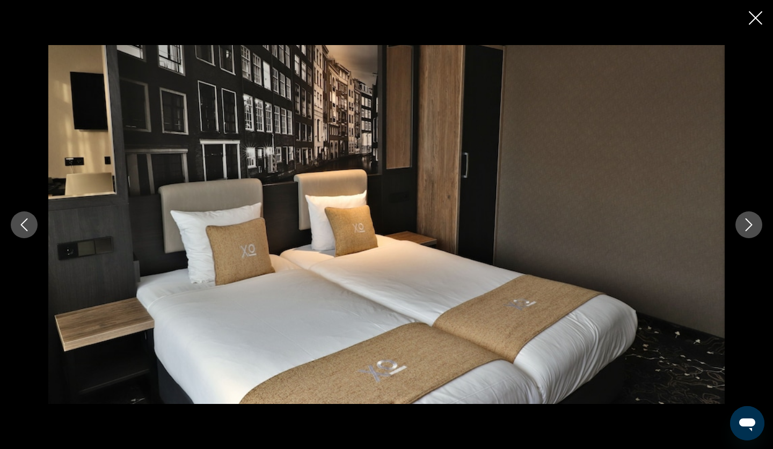
click at [747, 217] on button "Next image" at bounding box center [748, 224] width 27 height 27
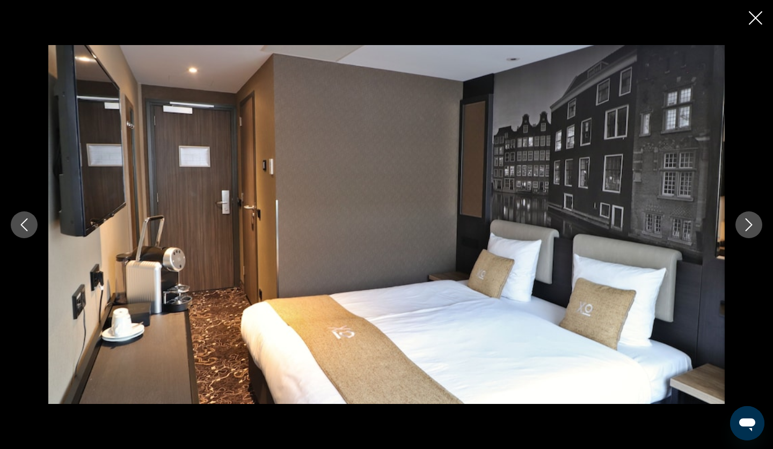
click at [747, 217] on button "Next image" at bounding box center [748, 224] width 27 height 27
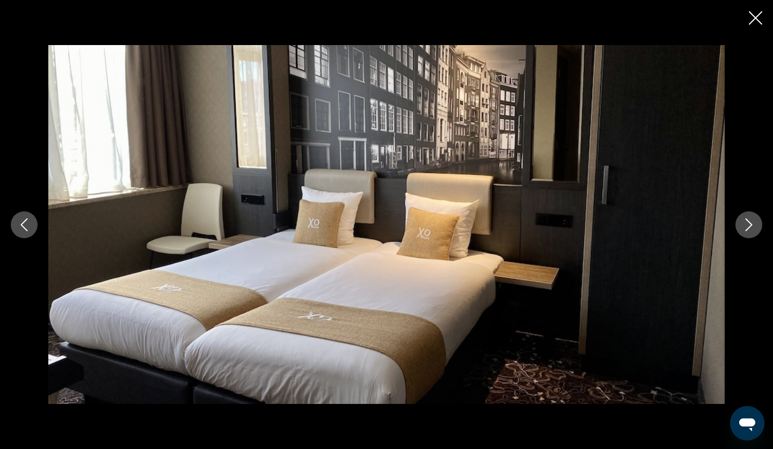
click at [747, 217] on button "Next image" at bounding box center [748, 224] width 27 height 27
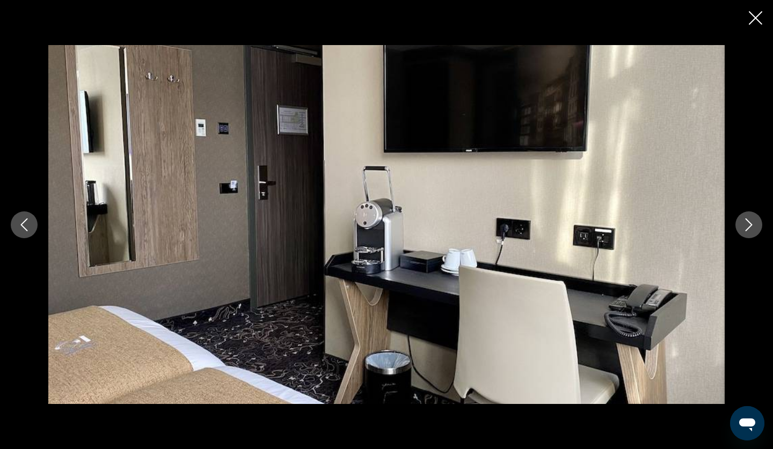
click at [747, 217] on button "Next image" at bounding box center [748, 224] width 27 height 27
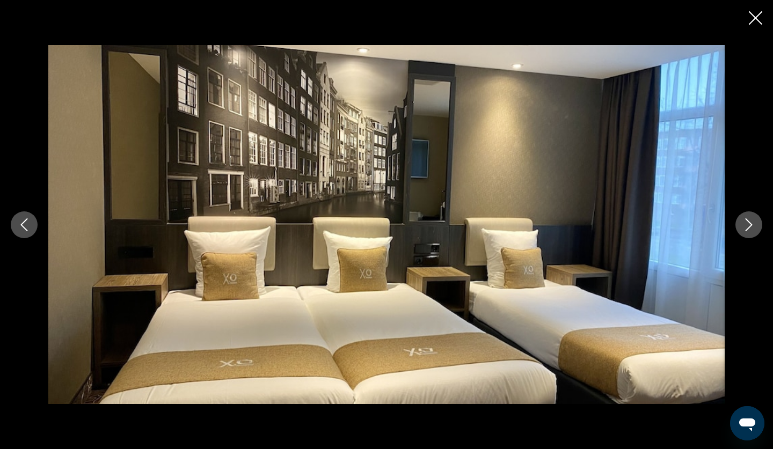
click at [747, 217] on button "Next image" at bounding box center [748, 224] width 27 height 27
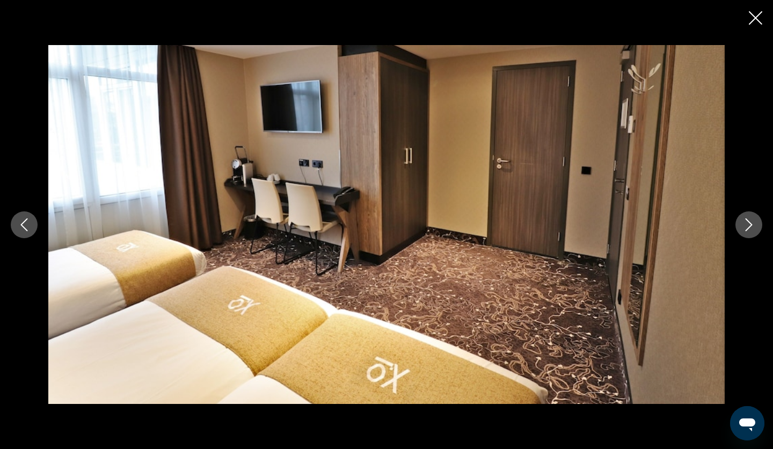
click at [746, 217] on button "Next image" at bounding box center [748, 224] width 27 height 27
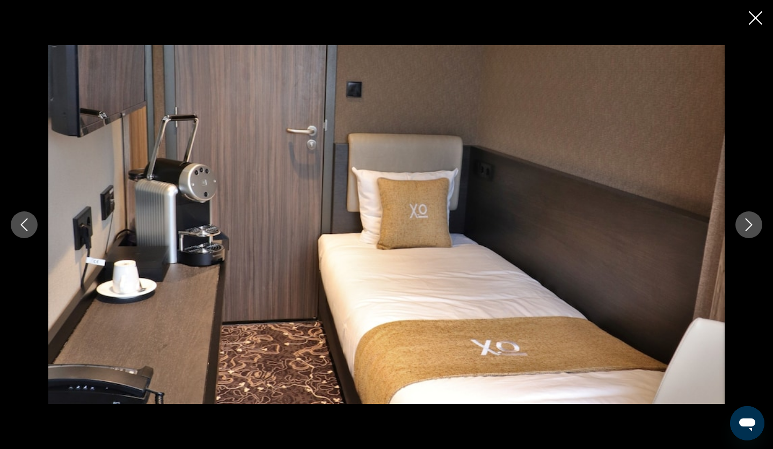
click at [746, 217] on button "Next image" at bounding box center [748, 224] width 27 height 27
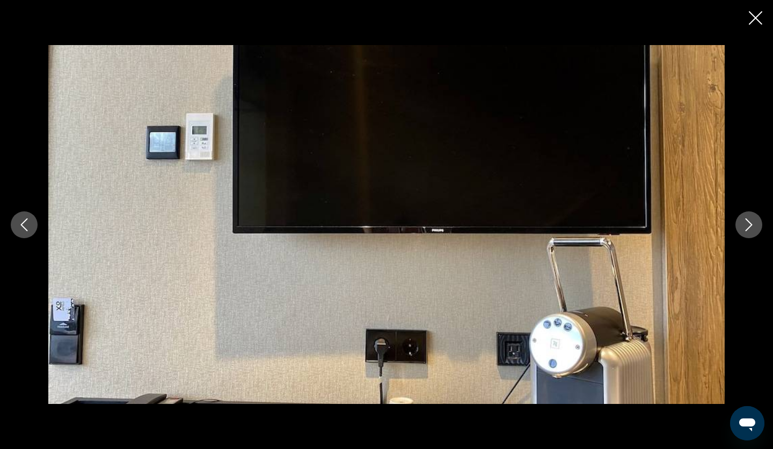
click at [754, 18] on icon "Close slideshow" at bounding box center [754, 17] width 13 height 13
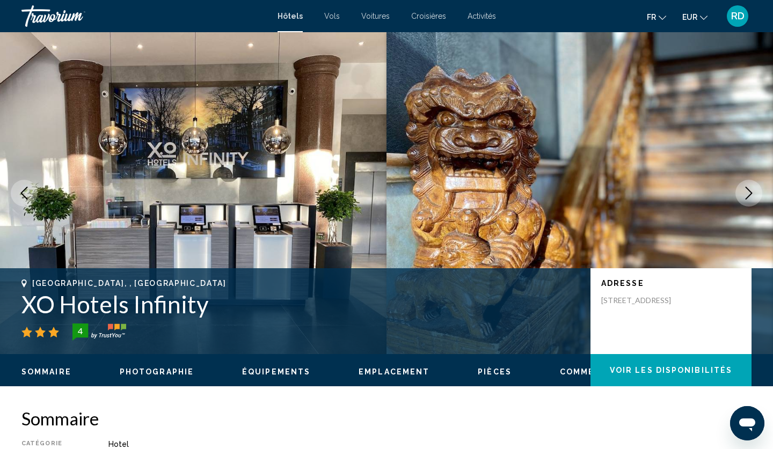
scroll to position [0, 0]
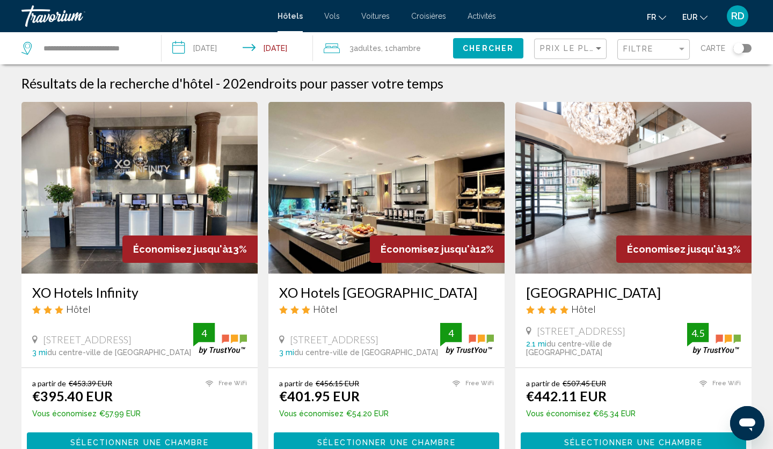
click at [371, 208] on img "Main content" at bounding box center [386, 188] width 236 height 172
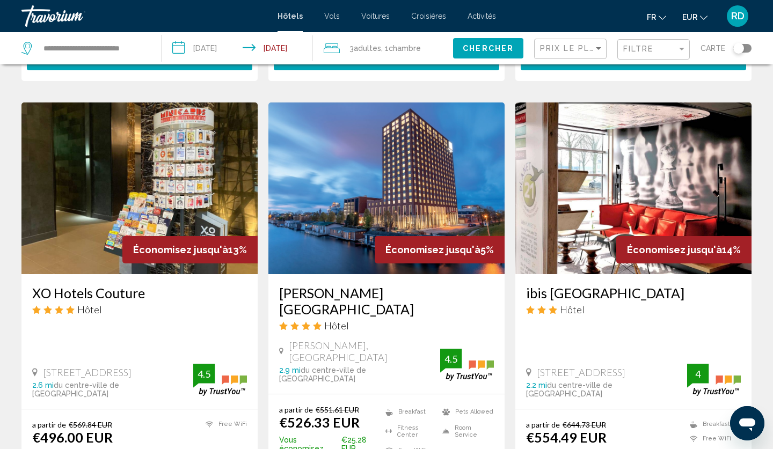
scroll to position [767, 0]
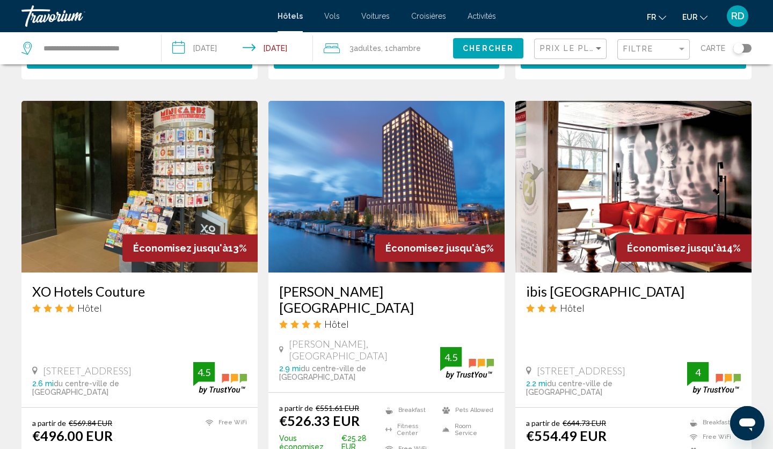
click at [662, 40] on div "Filtre" at bounding box center [654, 50] width 63 height 20
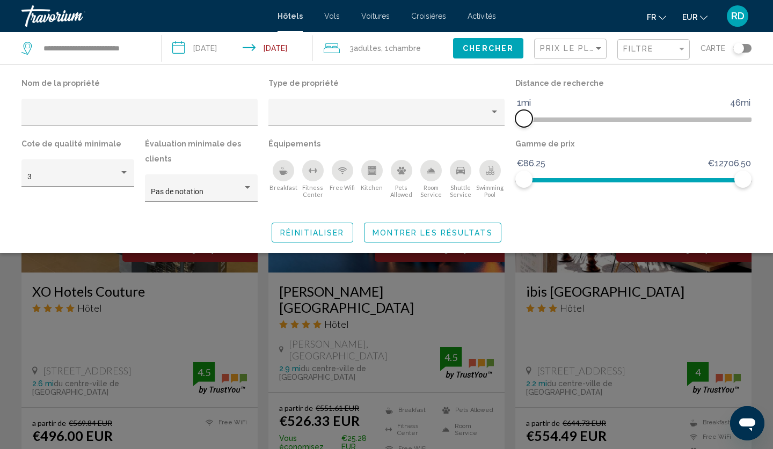
drag, startPoint x: 528, startPoint y: 120, endPoint x: 521, endPoint y: 120, distance: 6.5
click at [521, 120] on span "Hotel Filters" at bounding box center [523, 118] width 17 height 17
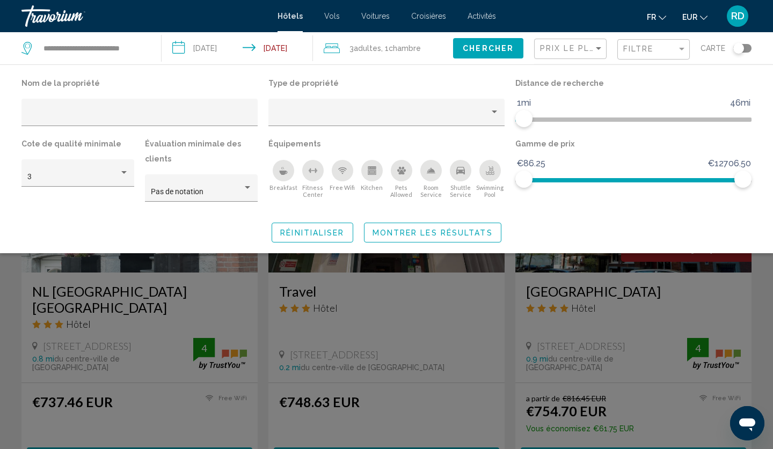
click at [466, 231] on span "Montrer les résultats" at bounding box center [432, 233] width 120 height 9
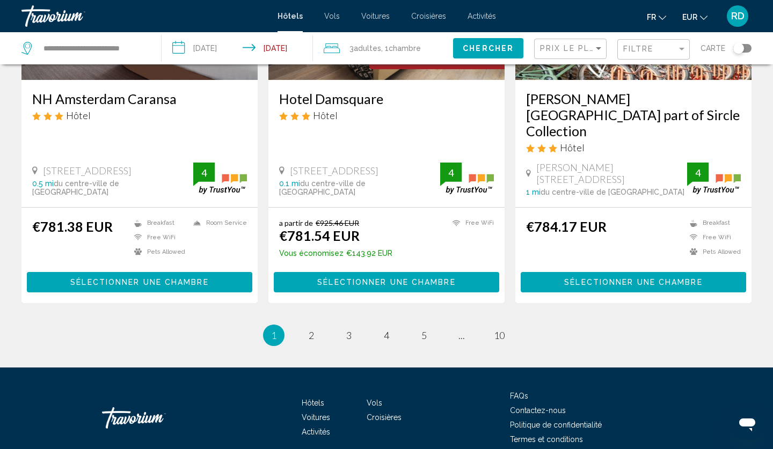
scroll to position [1357, 0]
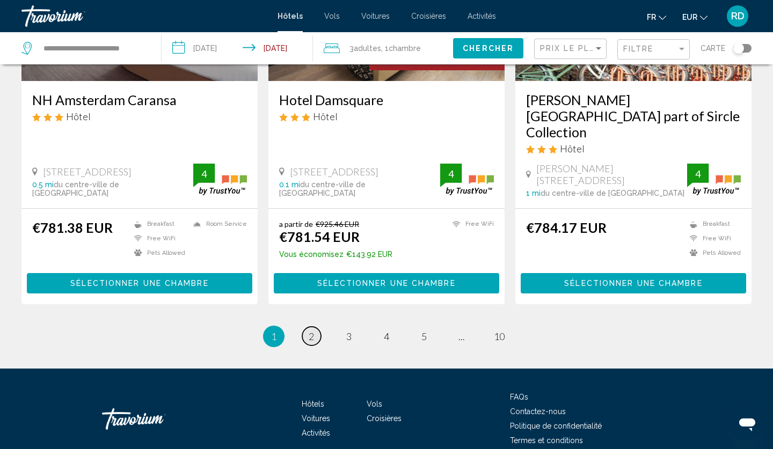
click at [312, 330] on span "2" at bounding box center [310, 336] width 5 height 12
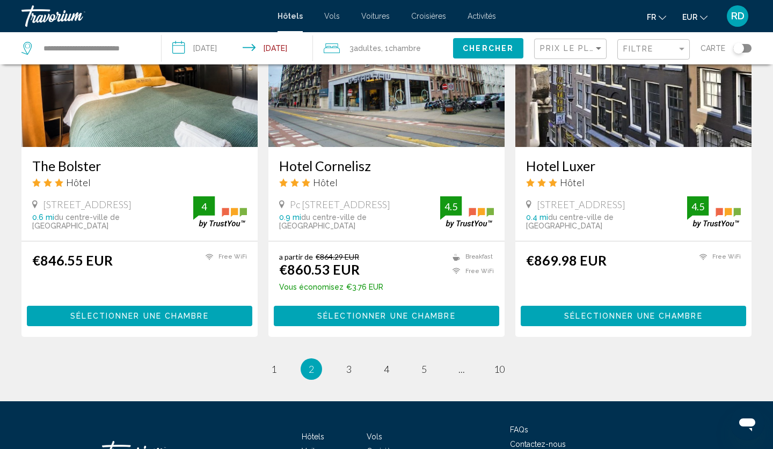
scroll to position [1374, 0]
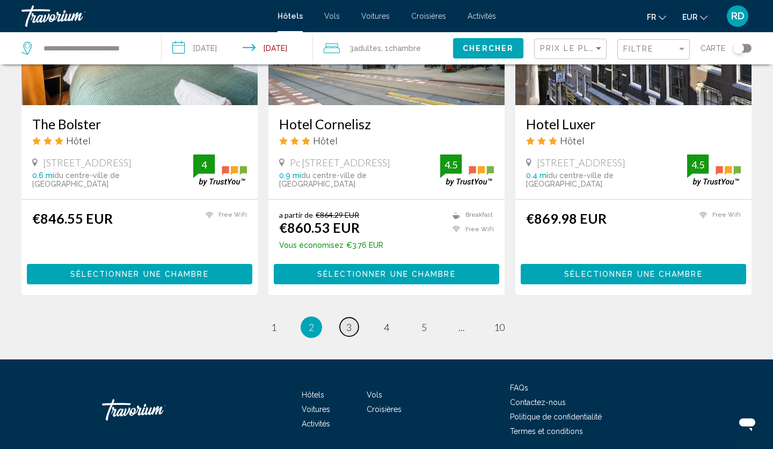
click at [347, 321] on span "3" at bounding box center [348, 327] width 5 height 12
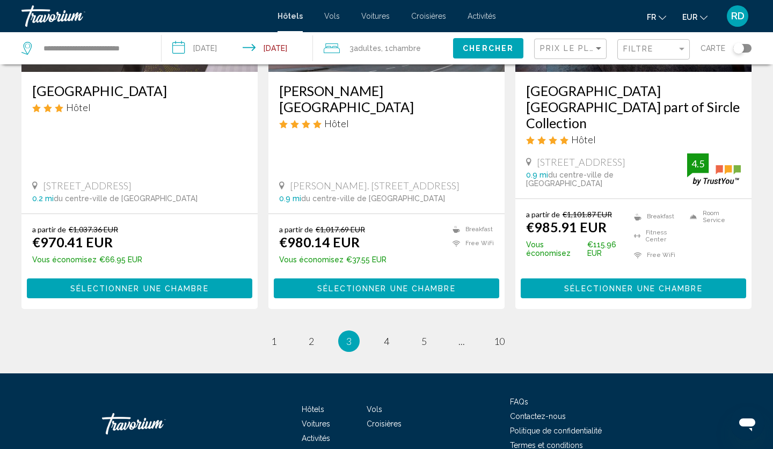
scroll to position [1435, 0]
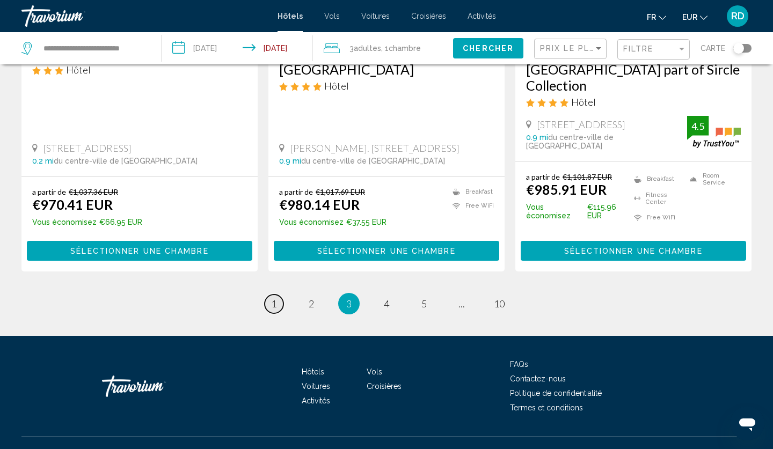
click at [281, 295] on link "page 1" at bounding box center [274, 304] width 19 height 19
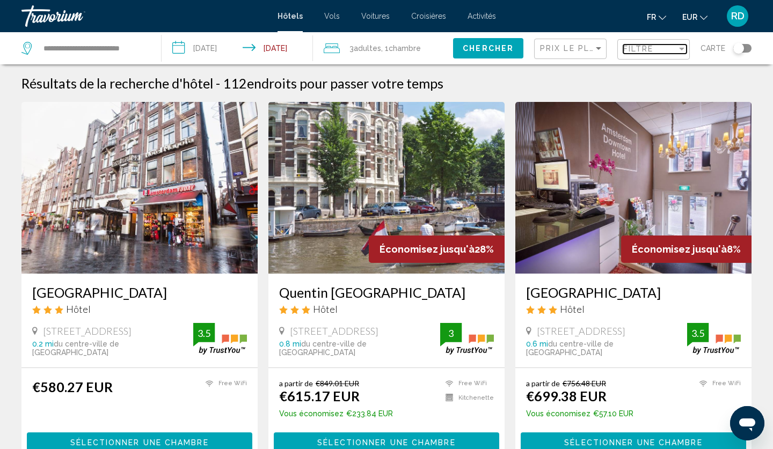
click at [627, 48] on span "Filtre" at bounding box center [638, 49] width 31 height 9
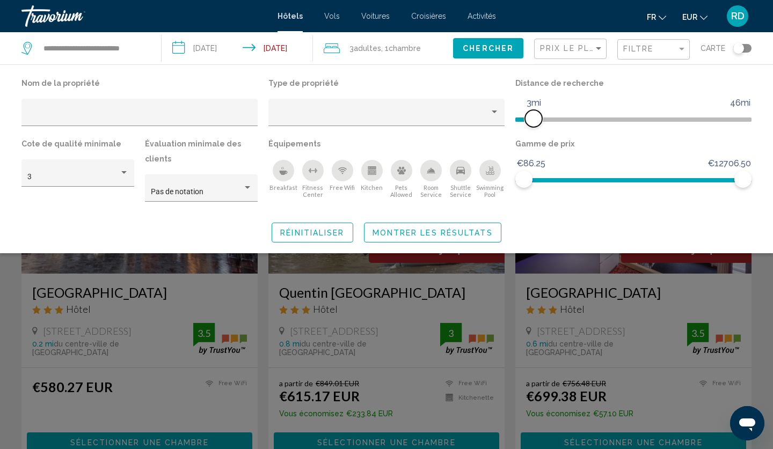
click at [532, 120] on span "Hotel Filters" at bounding box center [533, 118] width 17 height 17
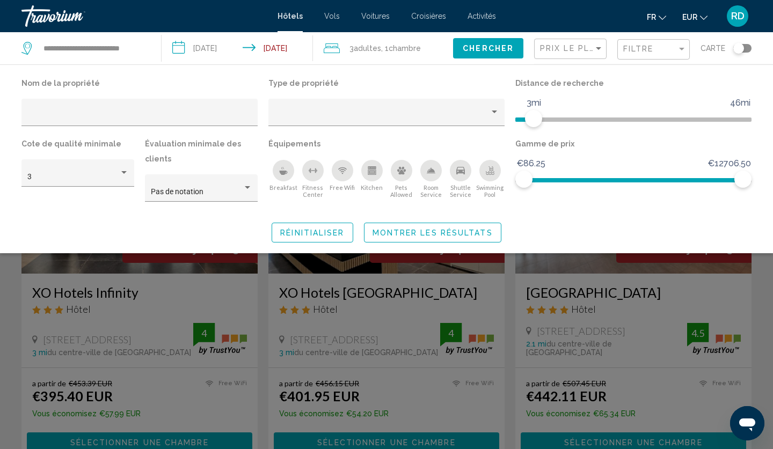
click at [519, 290] on div "Search widget" at bounding box center [386, 305] width 773 height 288
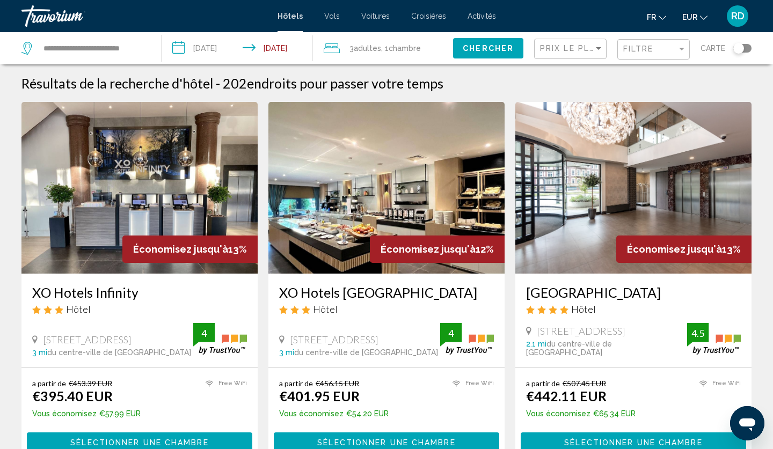
click at [321, 172] on img "Main content" at bounding box center [386, 188] width 236 height 172
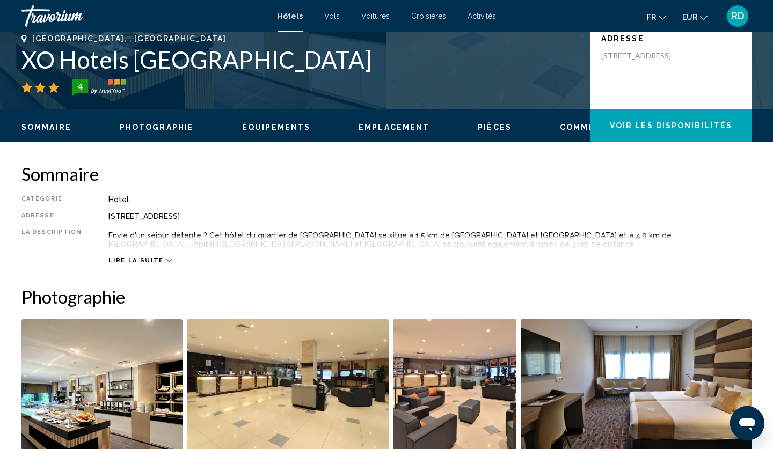
scroll to position [296, 0]
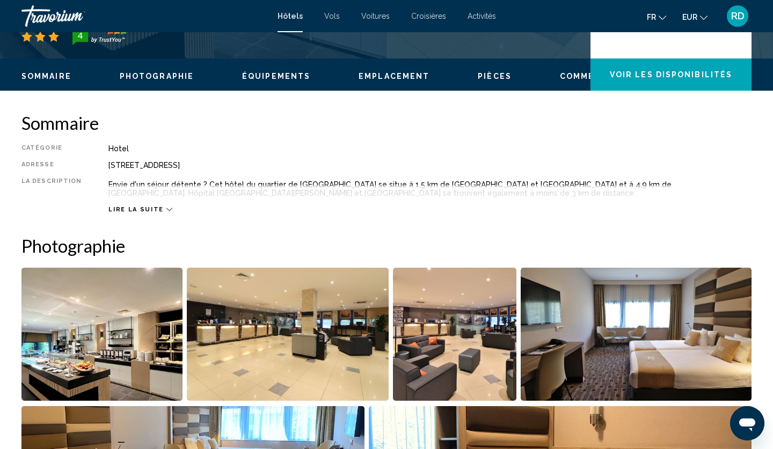
click at [133, 206] on span "Lire la suite" at bounding box center [135, 209] width 55 height 7
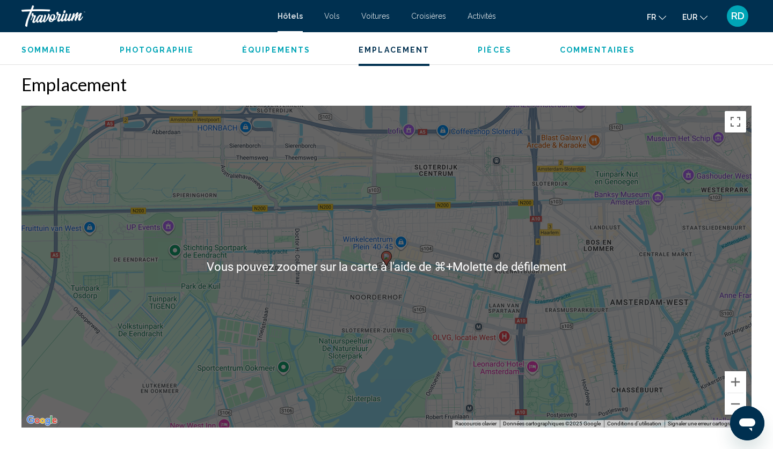
scroll to position [947, 0]
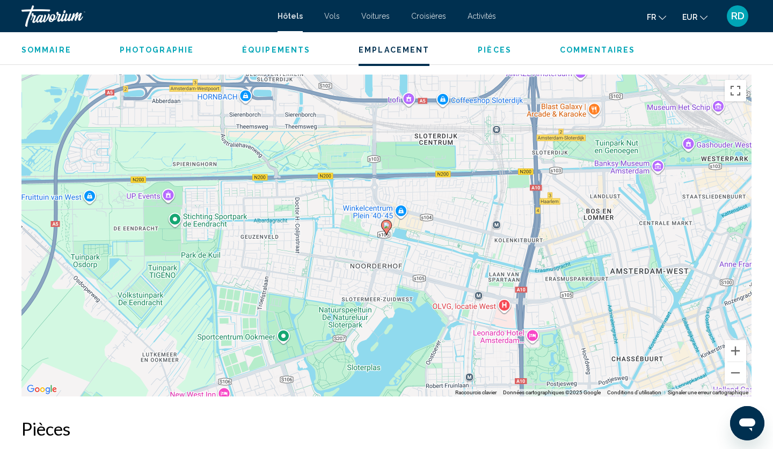
click at [211, 424] on h2 "Pièces" at bounding box center [386, 428] width 730 height 21
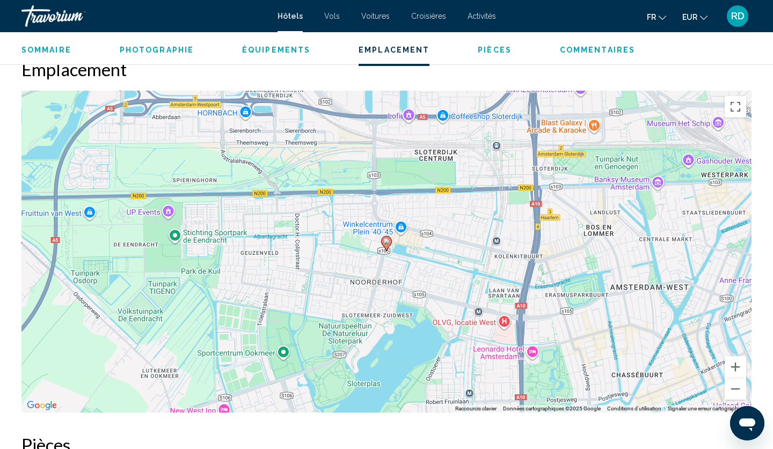
scroll to position [930, 0]
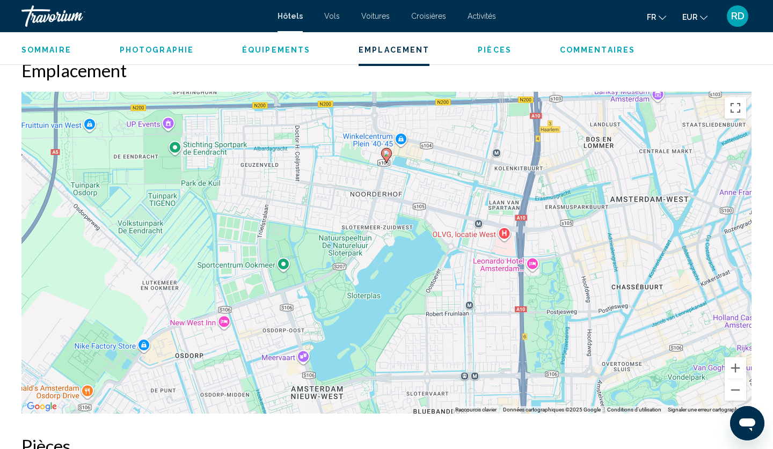
drag, startPoint x: 323, startPoint y: 342, endPoint x: 325, endPoint y: 252, distance: 90.1
click at [325, 252] on div "Pour activer le glissement avec le clavier, appuyez sur Alt+Entrée. Une fois ce…" at bounding box center [386, 253] width 730 height 322
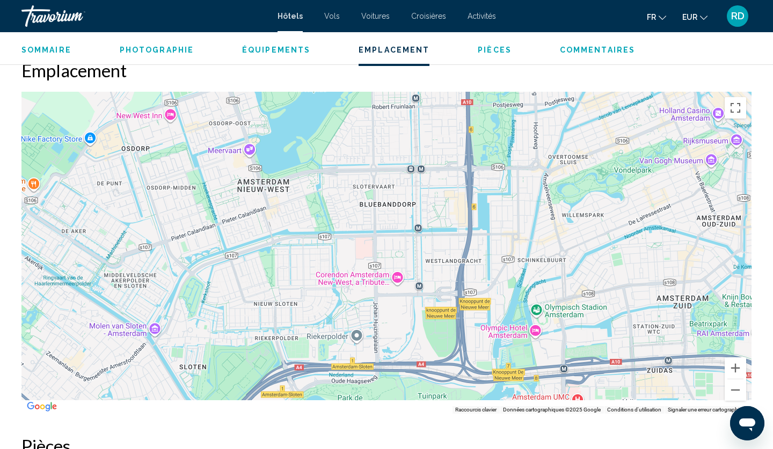
drag, startPoint x: 348, startPoint y: 332, endPoint x: 293, endPoint y: 97, distance: 241.2
click at [293, 97] on div "Pour activer le glissement avec le clavier, appuyez sur Alt+Entrée. Une fois ce…" at bounding box center [386, 253] width 730 height 322
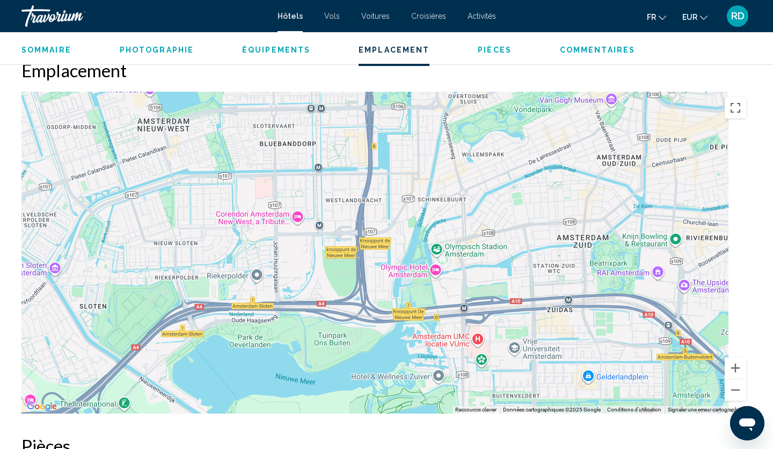
drag, startPoint x: 378, startPoint y: 249, endPoint x: 277, endPoint y: 219, distance: 104.7
click at [277, 219] on div "Main content" at bounding box center [386, 253] width 730 height 322
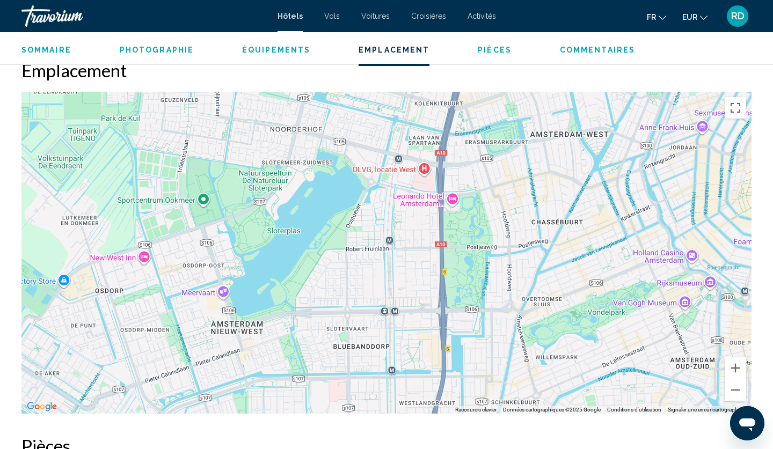
drag, startPoint x: 393, startPoint y: 207, endPoint x: 464, endPoint y: 413, distance: 217.2
click at [464, 413] on div "Vous pouvez zoomer sur la carte à l'aide de ⌘+Molette de défilement Raccourcis …" at bounding box center [386, 253] width 730 height 322
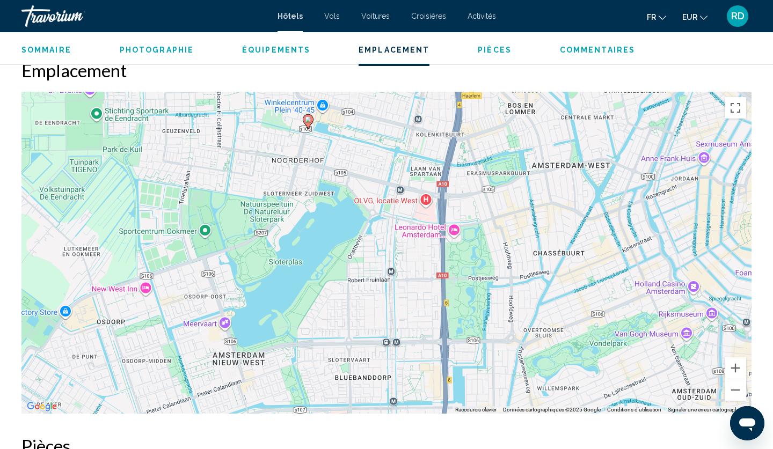
drag, startPoint x: 434, startPoint y: 304, endPoint x: 432, endPoint y: 341, distance: 37.1
click at [432, 341] on div "Pour activer le glissement avec le clavier, appuyez sur Alt+Entrée. Une fois ce…" at bounding box center [386, 253] width 730 height 322
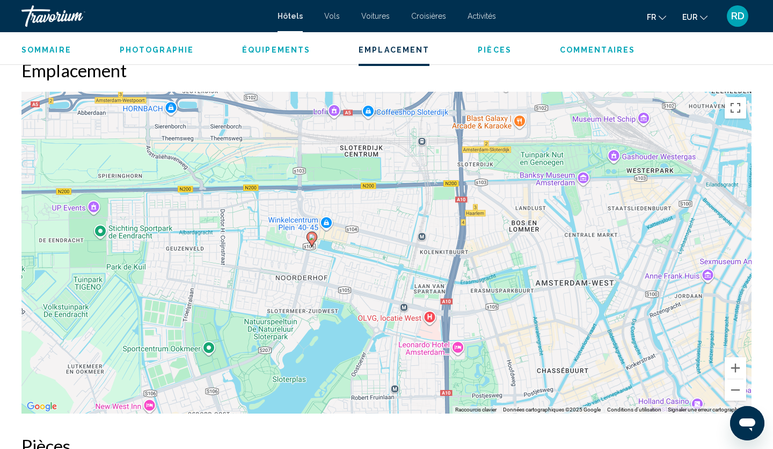
drag, startPoint x: 413, startPoint y: 233, endPoint x: 418, endPoint y: 349, distance: 116.5
click at [418, 349] on div "Pour activer le glissement avec le clavier, appuyez sur Alt+Entrée. Une fois ce…" at bounding box center [386, 253] width 730 height 322
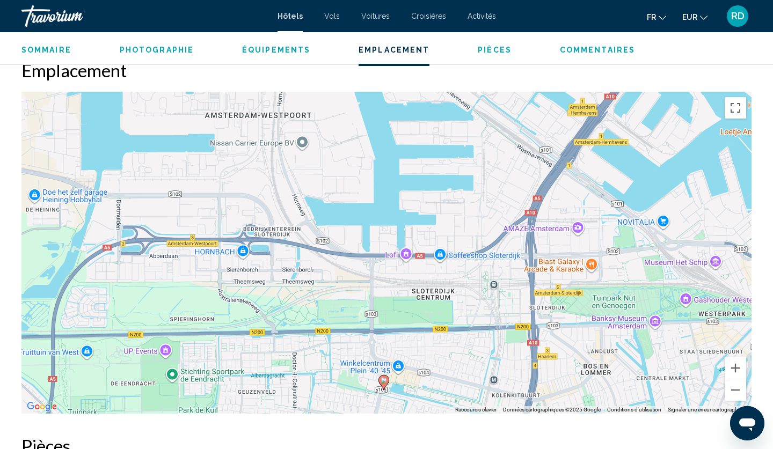
drag, startPoint x: 311, startPoint y: 243, endPoint x: 374, endPoint y: 449, distance: 215.5
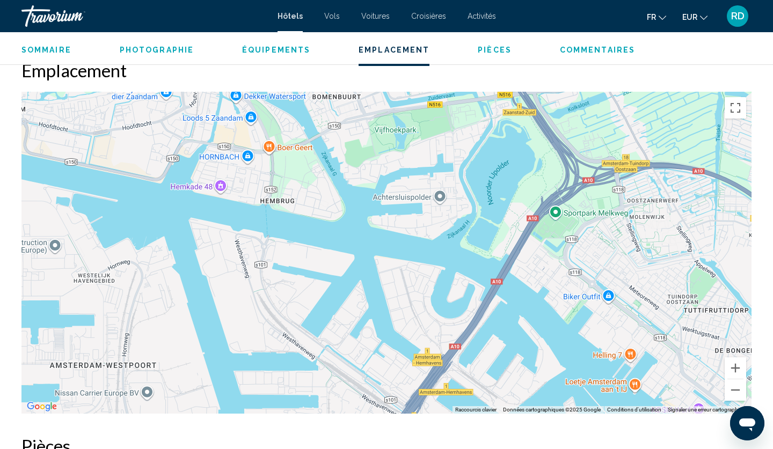
drag, startPoint x: 438, startPoint y: 251, endPoint x: 289, endPoint y: 443, distance: 242.9
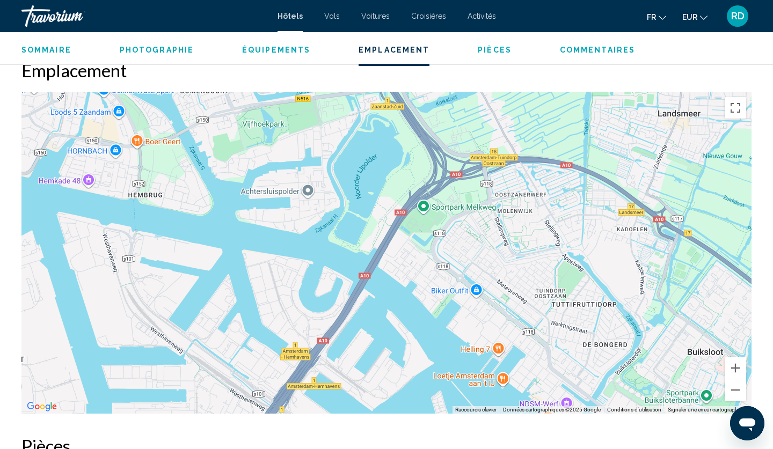
drag, startPoint x: 428, startPoint y: 255, endPoint x: 296, endPoint y: 249, distance: 131.6
click at [296, 249] on div "Pour naviguer, appuyez sur les touches fléchées." at bounding box center [386, 253] width 730 height 322
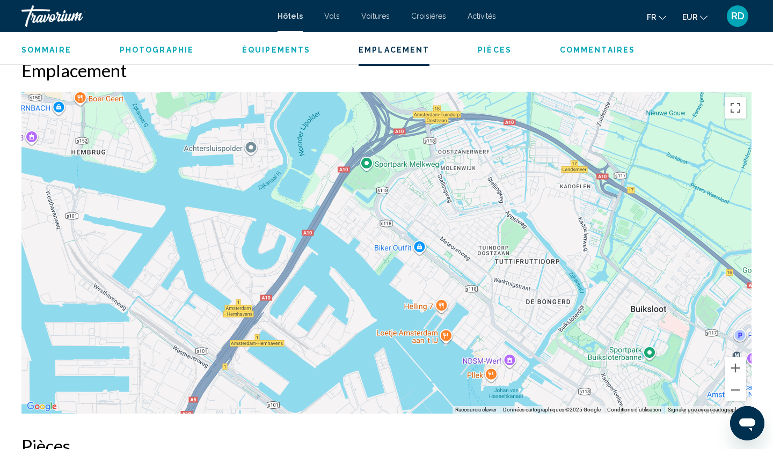
drag, startPoint x: 451, startPoint y: 240, endPoint x: 393, endPoint y: 197, distance: 72.1
click at [393, 197] on div "Pour naviguer, appuyez sur les touches fléchées." at bounding box center [386, 253] width 730 height 322
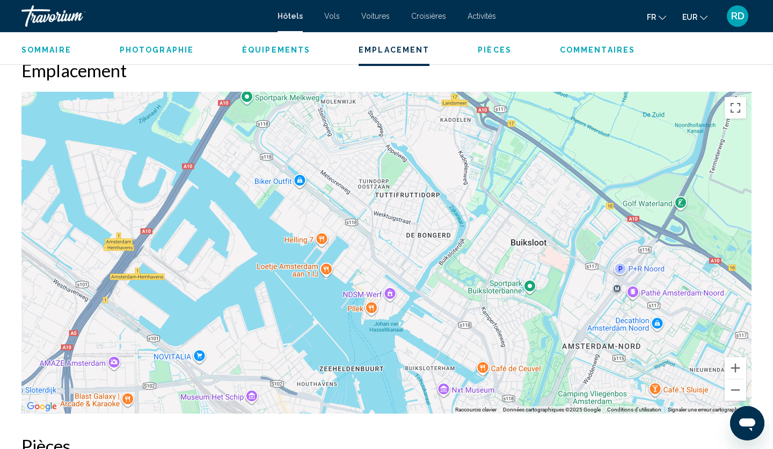
drag, startPoint x: 475, startPoint y: 229, endPoint x: 353, endPoint y: 159, distance: 140.6
click at [353, 159] on div "Pour naviguer, appuyez sur les touches fléchées." at bounding box center [386, 253] width 730 height 322
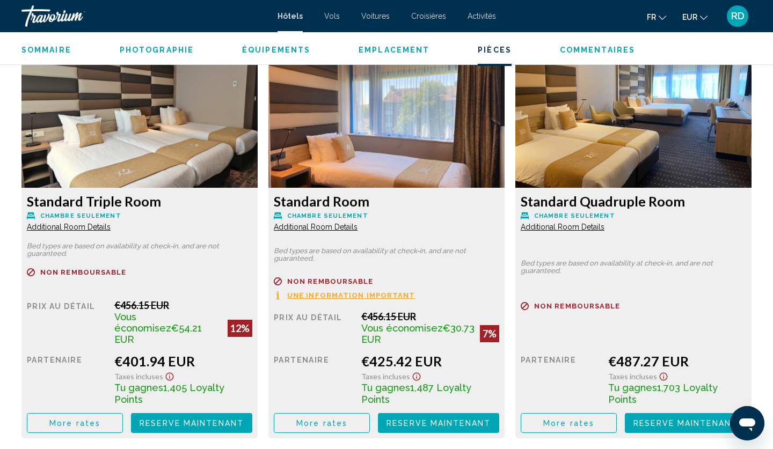
scroll to position [1408, 0]
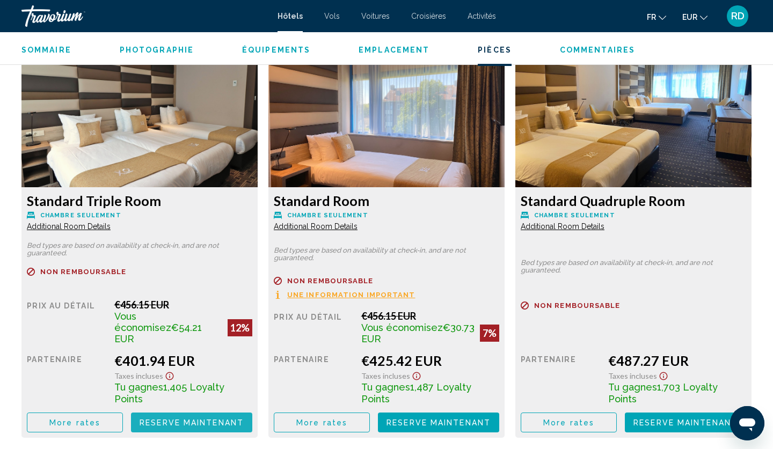
click at [189, 418] on span "Reserve maintenant" at bounding box center [191, 422] width 104 height 9
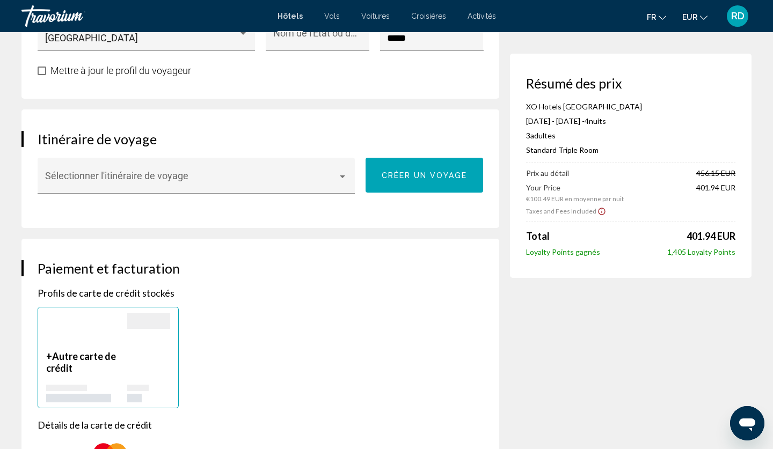
scroll to position [569, 0]
click at [160, 171] on div "Sélectionner l'itinéraire de voyage" at bounding box center [196, 179] width 303 height 28
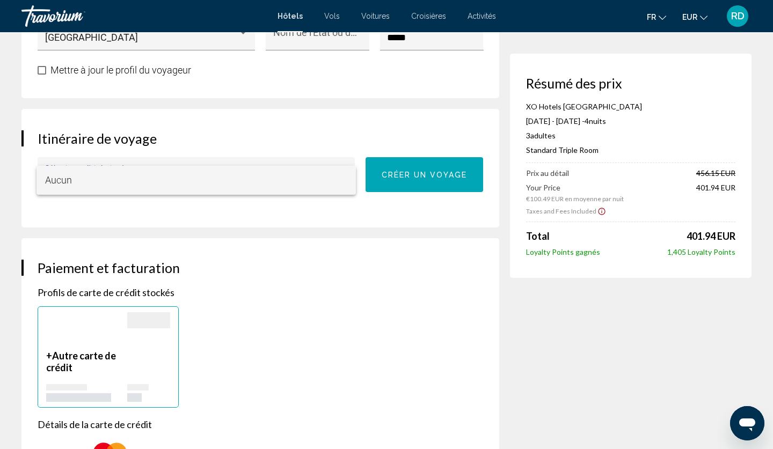
click at [159, 175] on span "Aucun" at bounding box center [196, 180] width 303 height 29
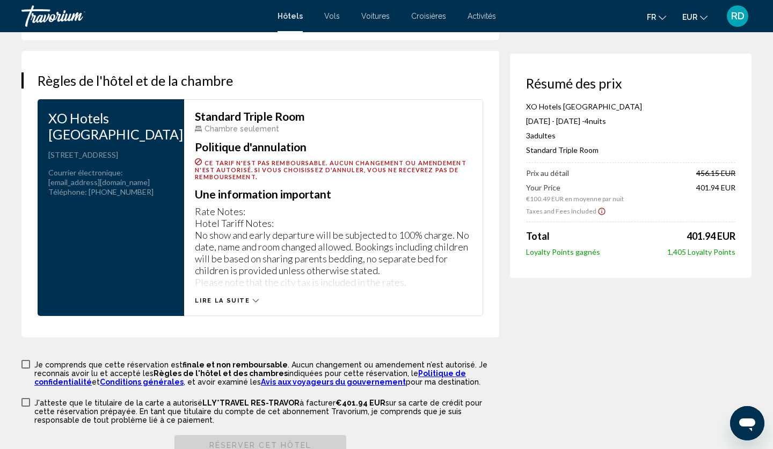
scroll to position [1423, 0]
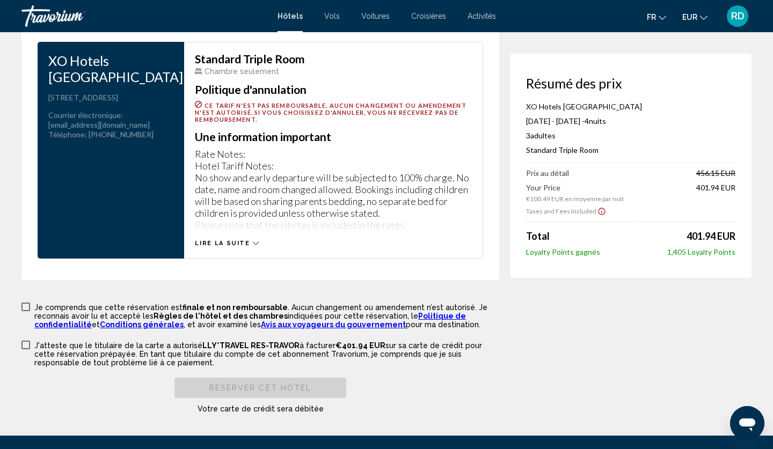
click at [223, 242] on span "Lire la suite" at bounding box center [222, 243] width 55 height 7
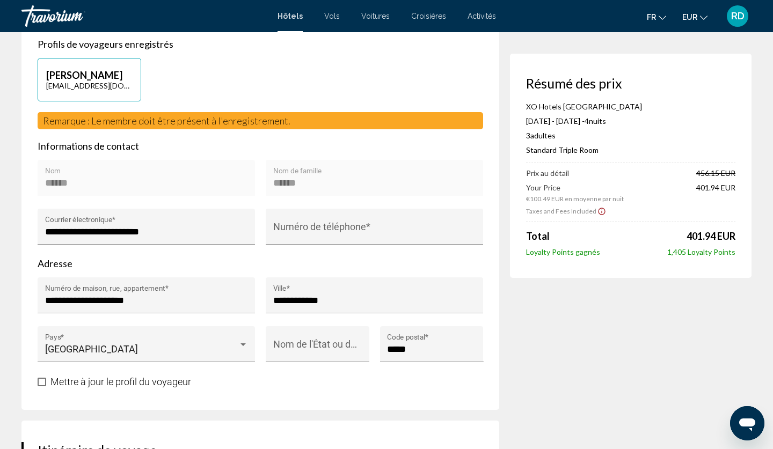
scroll to position [0, 0]
